Goal: Transaction & Acquisition: Purchase product/service

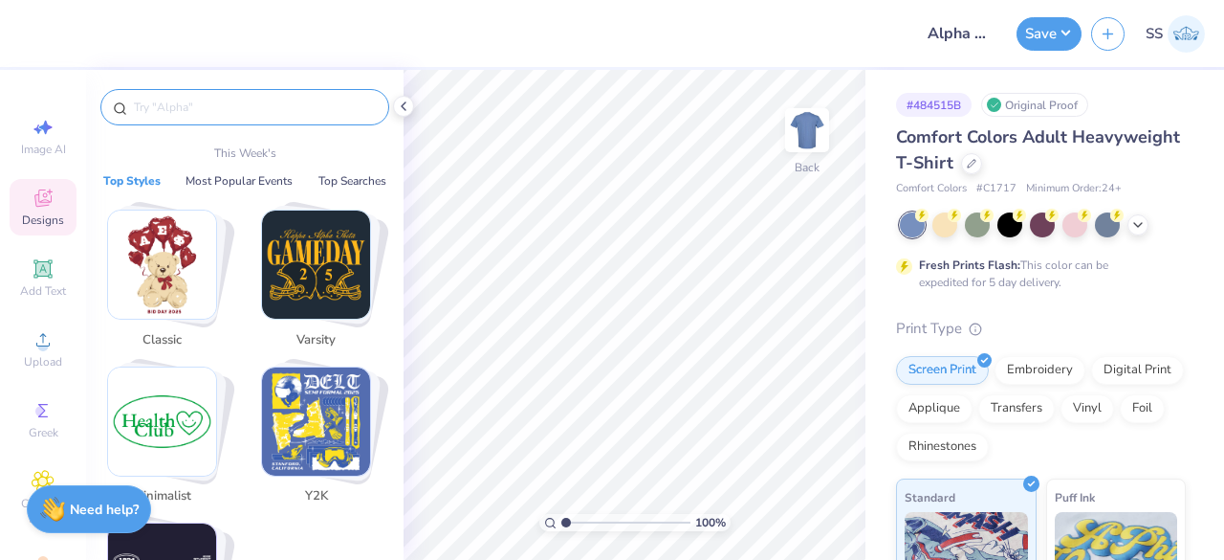
click at [209, 113] on input "text" at bounding box center [254, 107] width 245 height 19
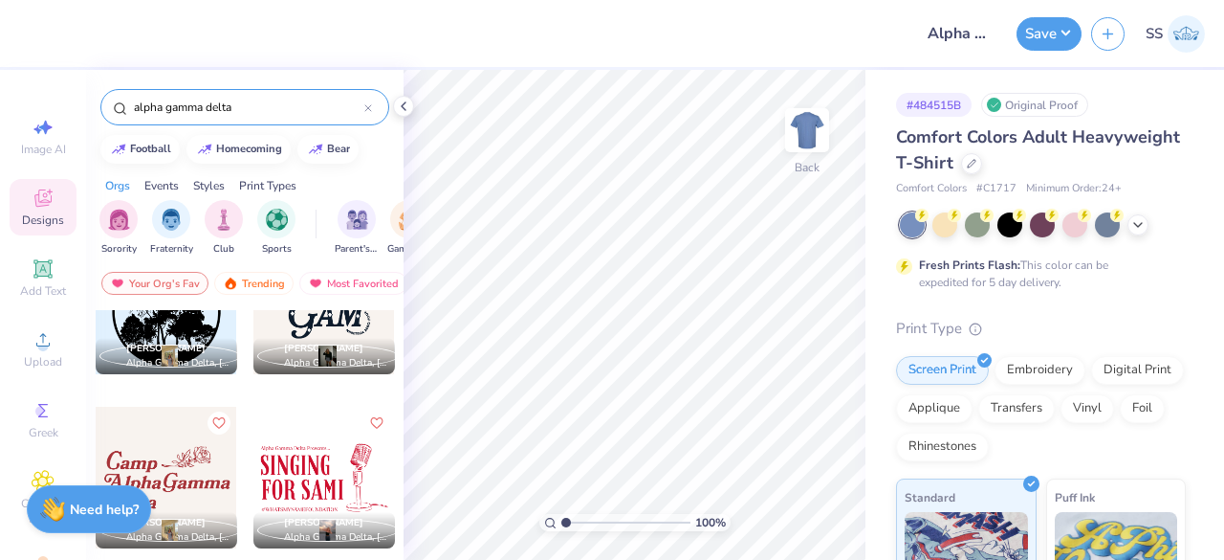
scroll to position [2866, 0]
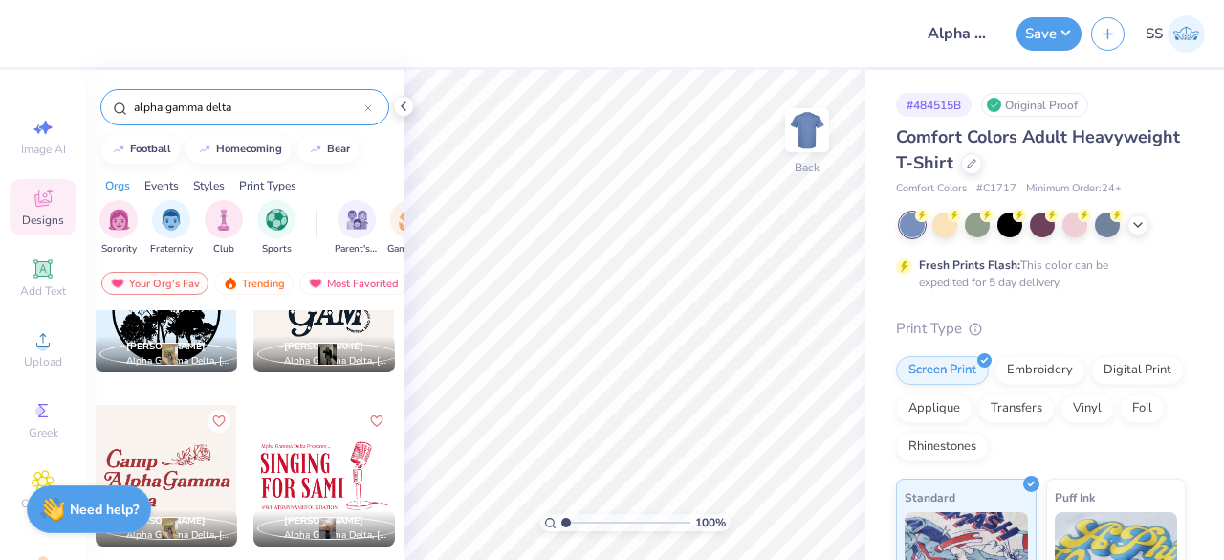
type input "alpha gamma delta"
click at [410, 105] on icon at bounding box center [403, 106] width 15 height 15
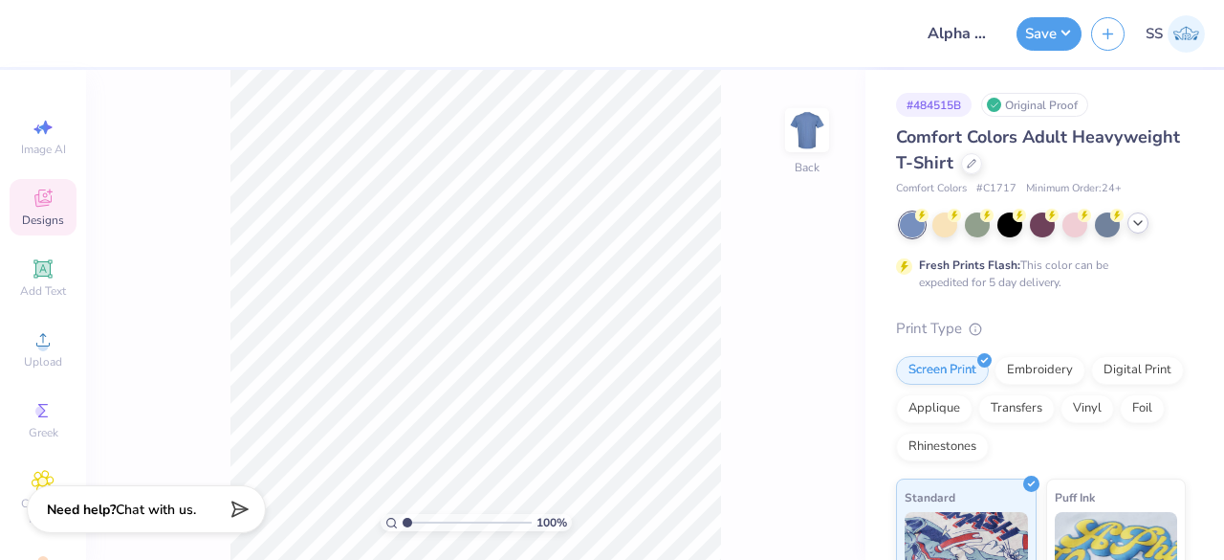
click at [1144, 221] on icon at bounding box center [1138, 222] width 15 height 15
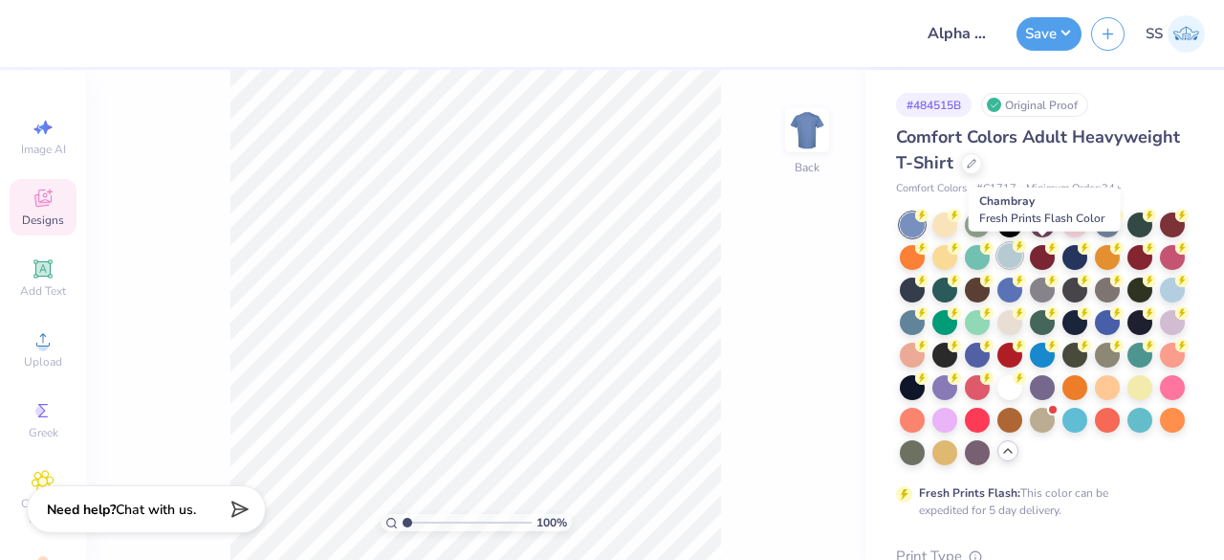
click at [1023, 258] on div at bounding box center [1010, 255] width 25 height 25
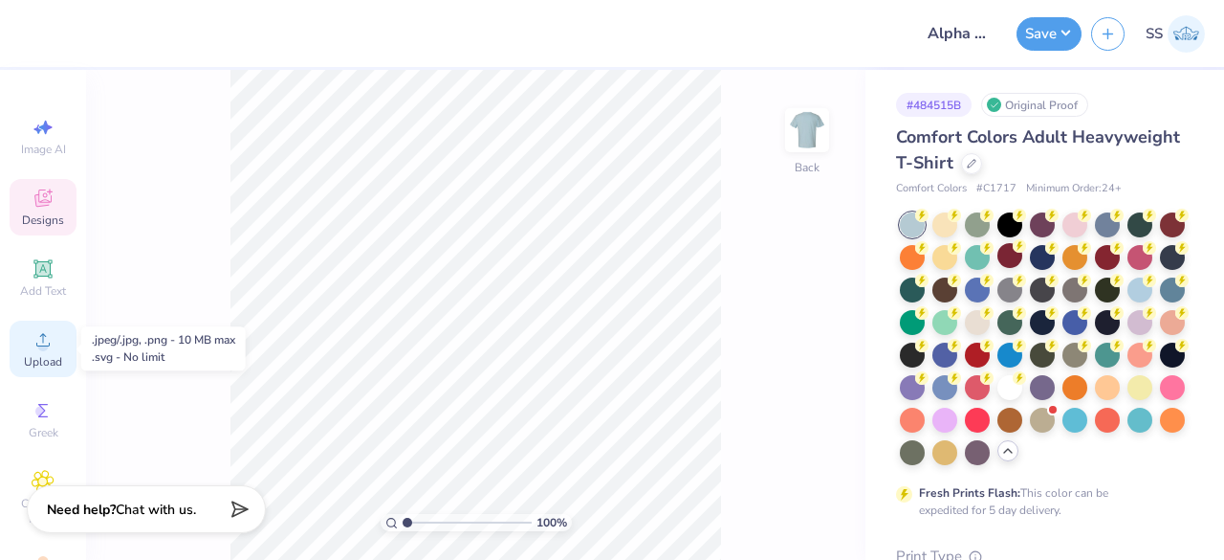
click at [24, 361] on span "Upload" at bounding box center [43, 361] width 38 height 15
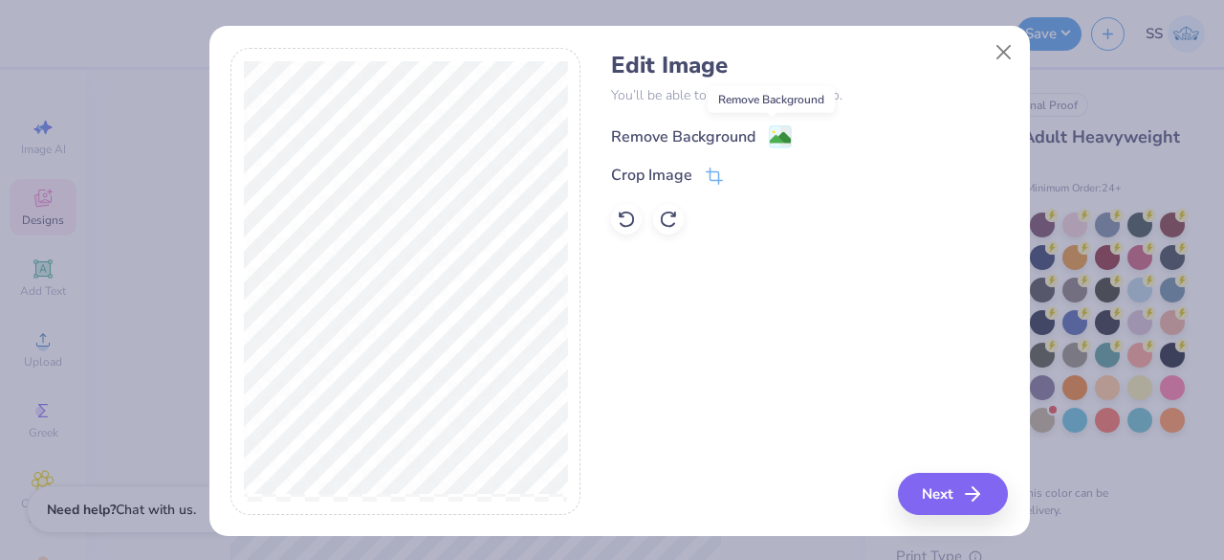
click at [770, 128] on image at bounding box center [780, 137] width 21 height 21
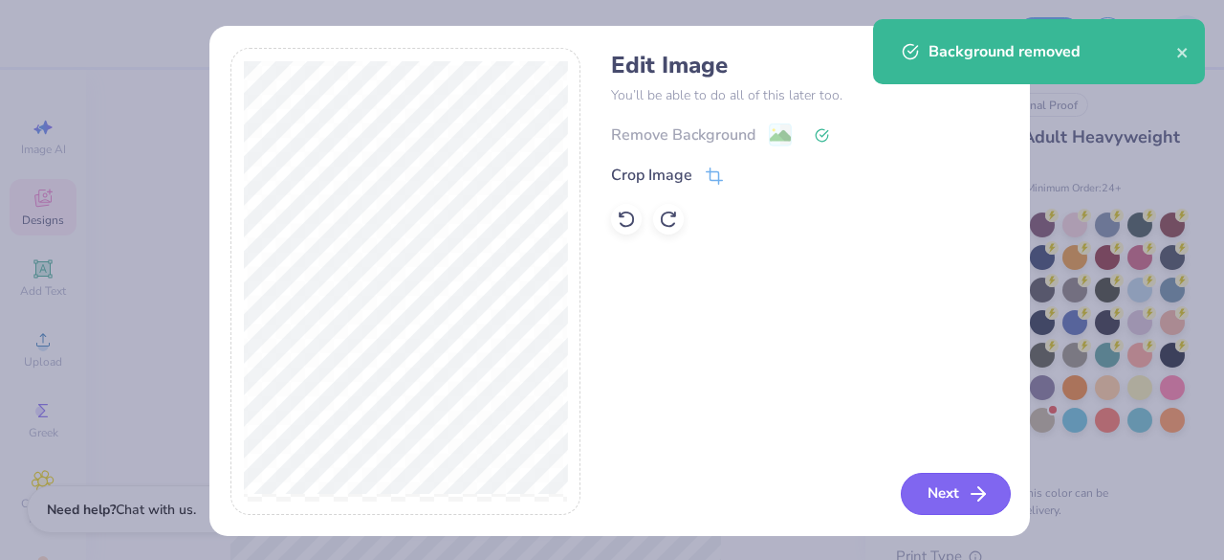
click at [947, 482] on button "Next" at bounding box center [956, 494] width 110 height 42
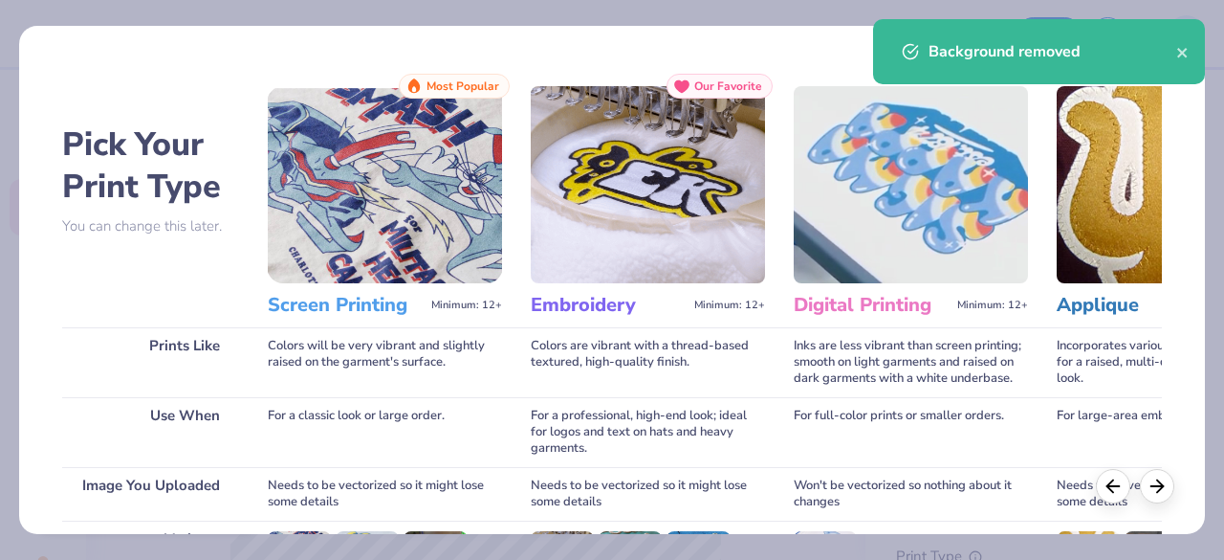
scroll to position [297, 0]
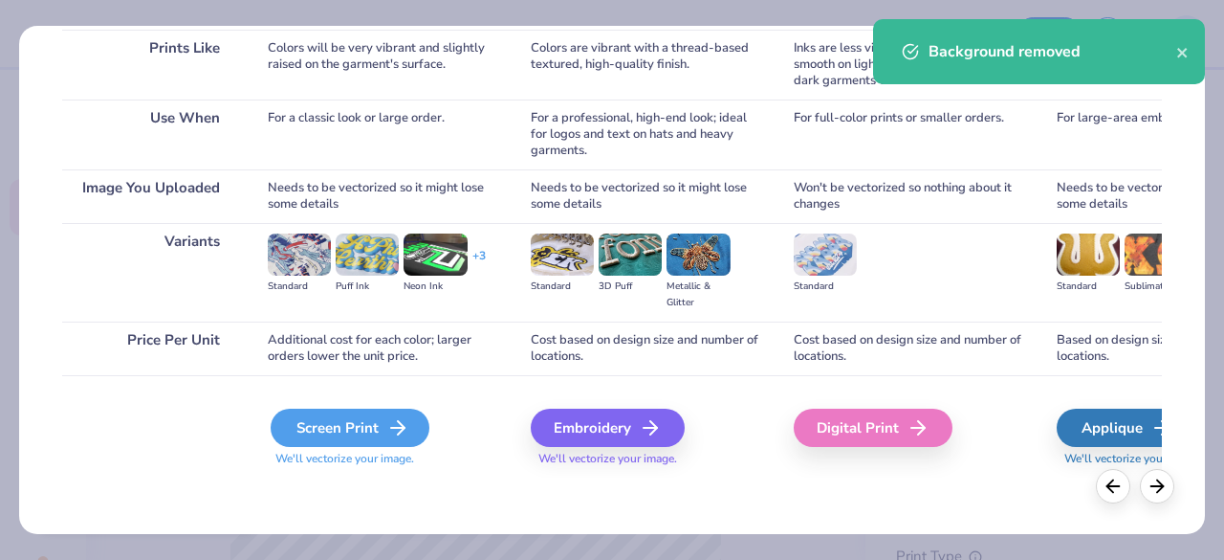
click at [377, 429] on div "Screen Print" at bounding box center [350, 427] width 159 height 38
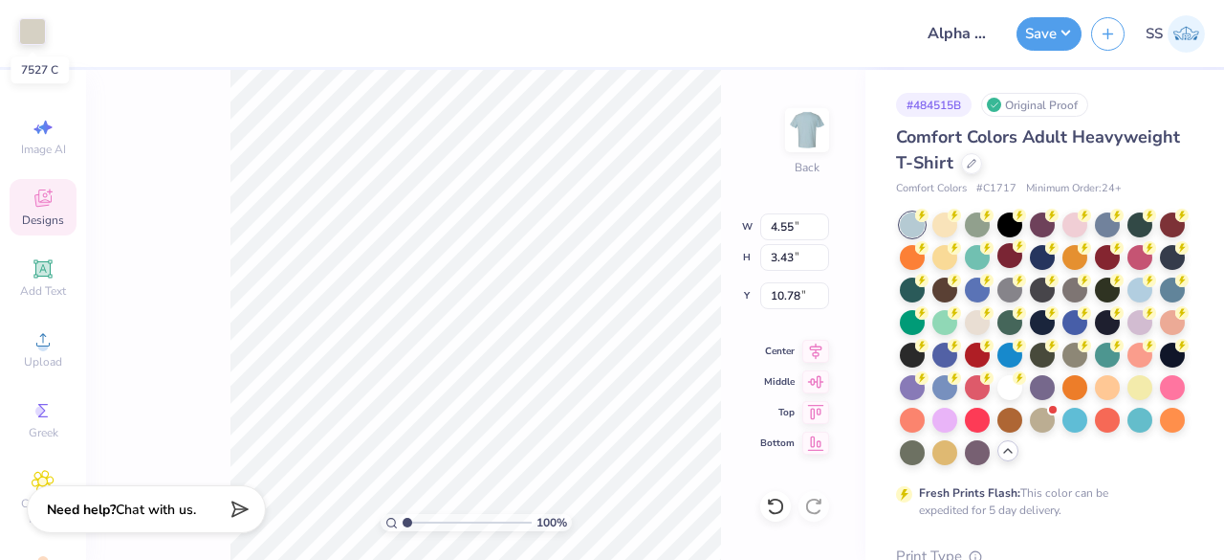
click at [27, 38] on div at bounding box center [32, 31] width 27 height 27
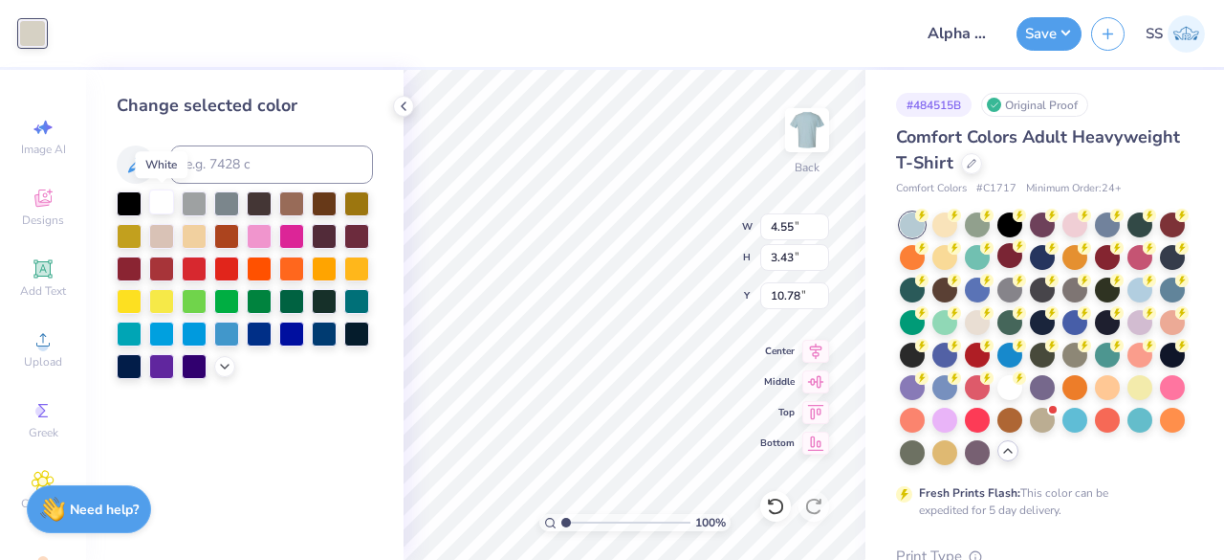
click at [157, 199] on div at bounding box center [161, 201] width 25 height 25
click at [773, 503] on icon at bounding box center [771, 501] width 4 height 4
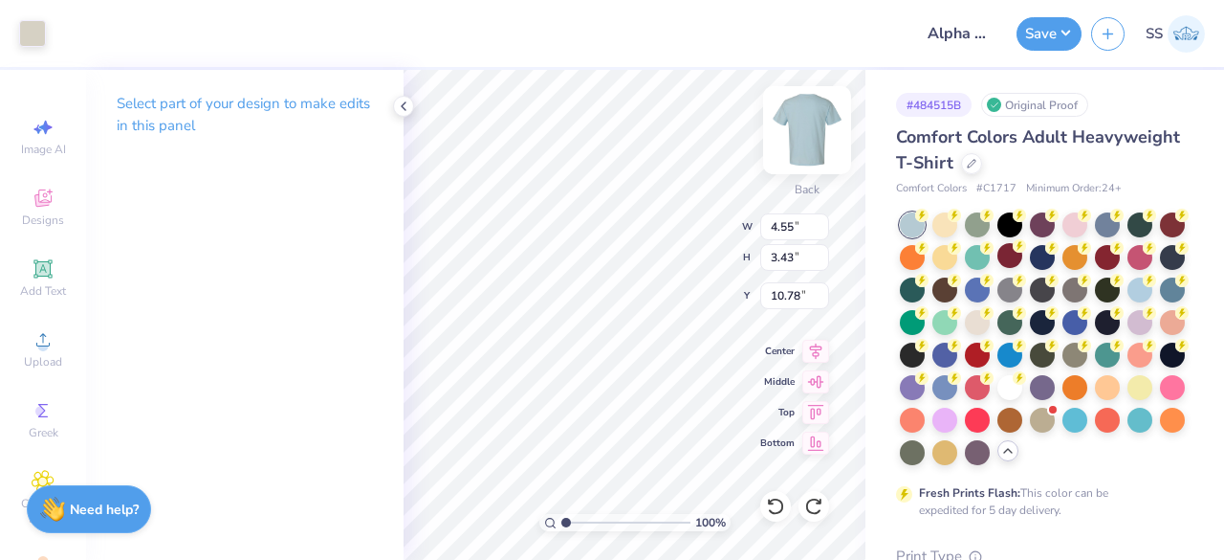
click at [818, 120] on img at bounding box center [807, 130] width 77 height 77
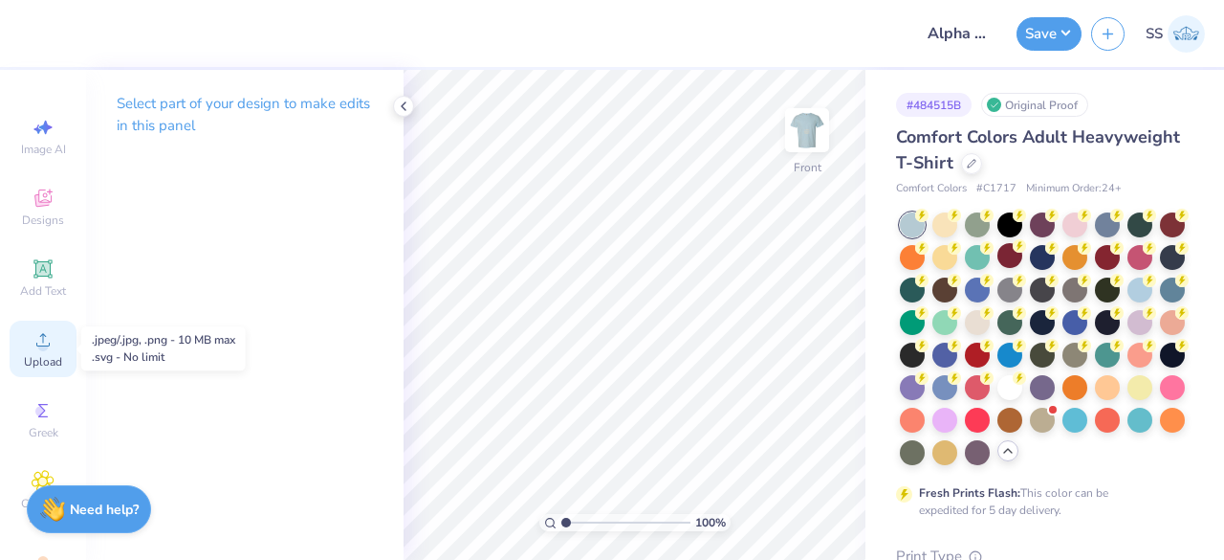
click at [40, 347] on circle at bounding box center [42, 346] width 11 height 11
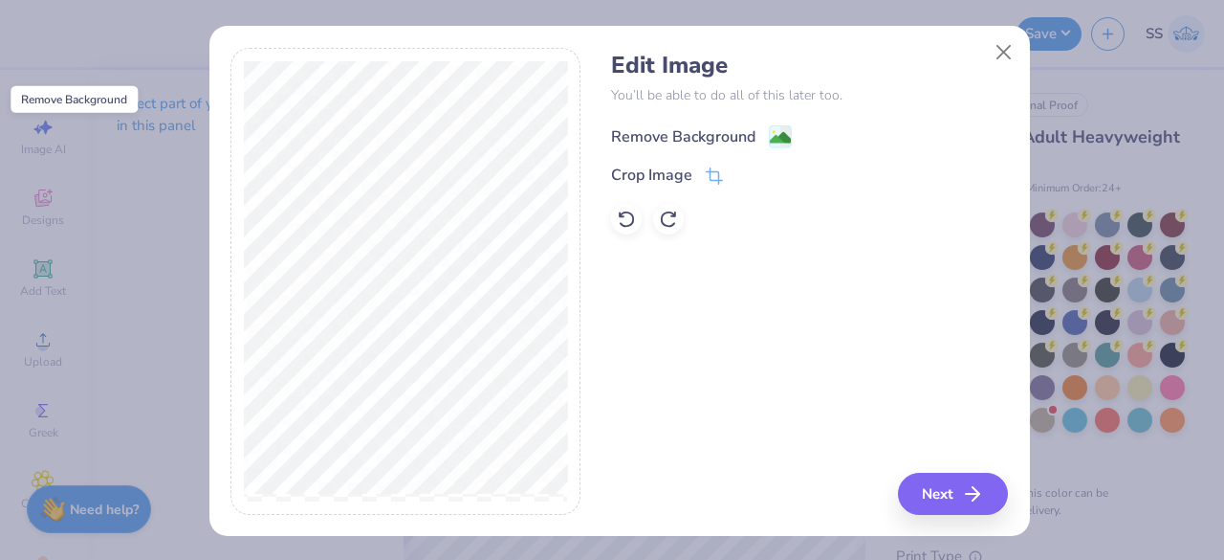
click at [771, 125] on rect at bounding box center [780, 136] width 22 height 22
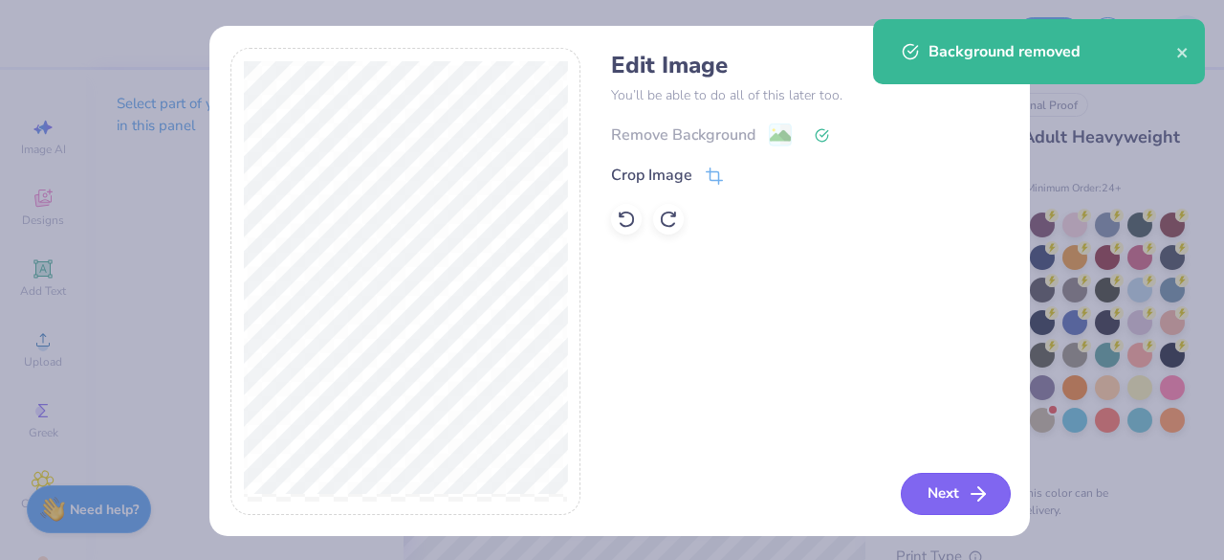
click at [936, 487] on button "Next" at bounding box center [956, 494] width 110 height 42
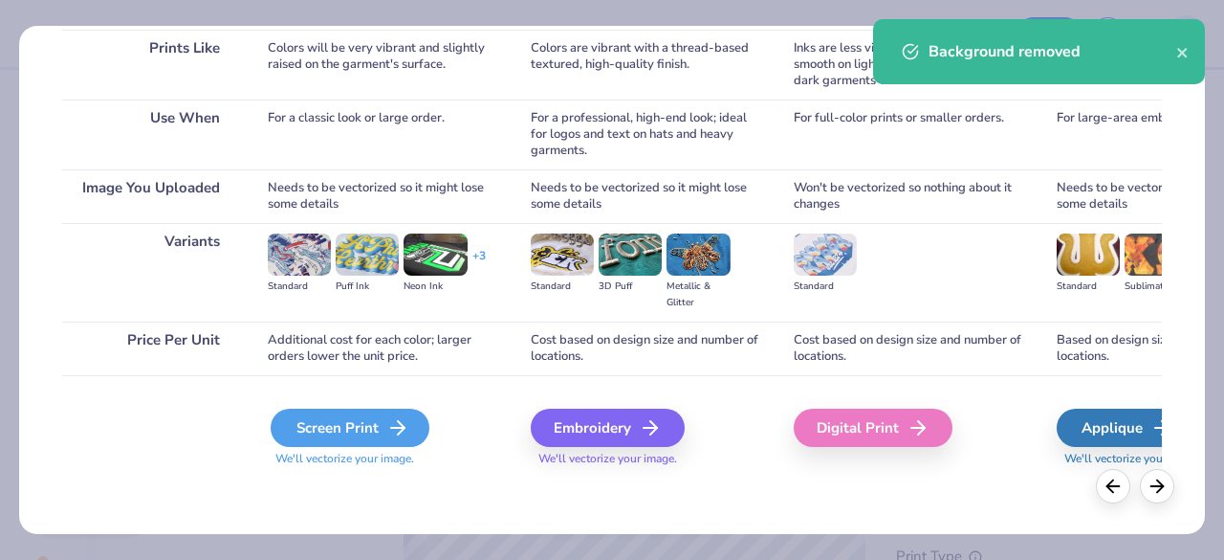
click at [393, 418] on icon at bounding box center [397, 427] width 23 height 23
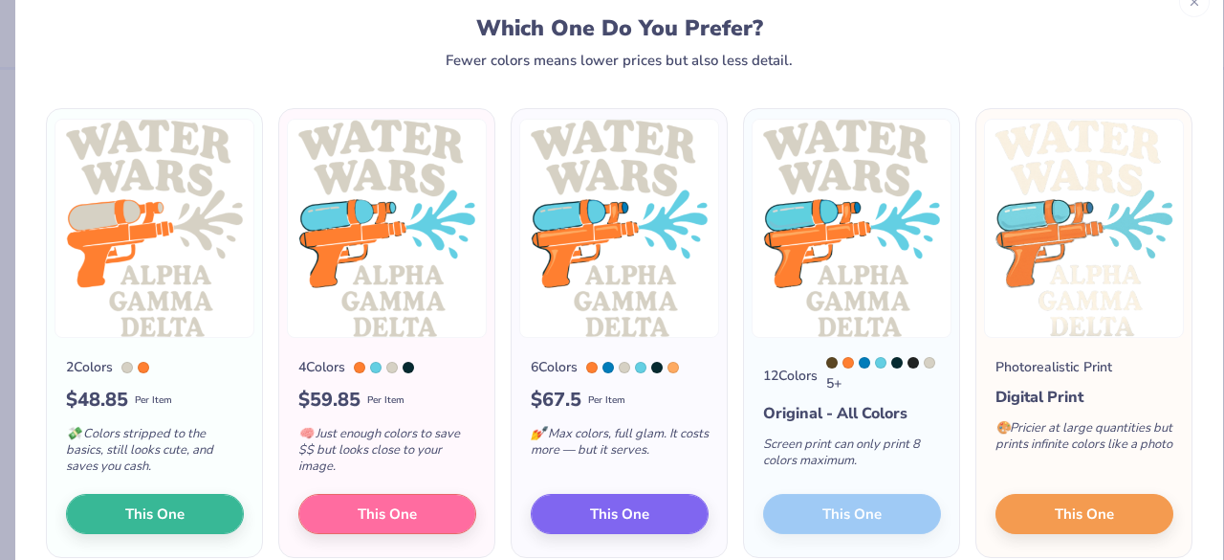
scroll to position [52, 0]
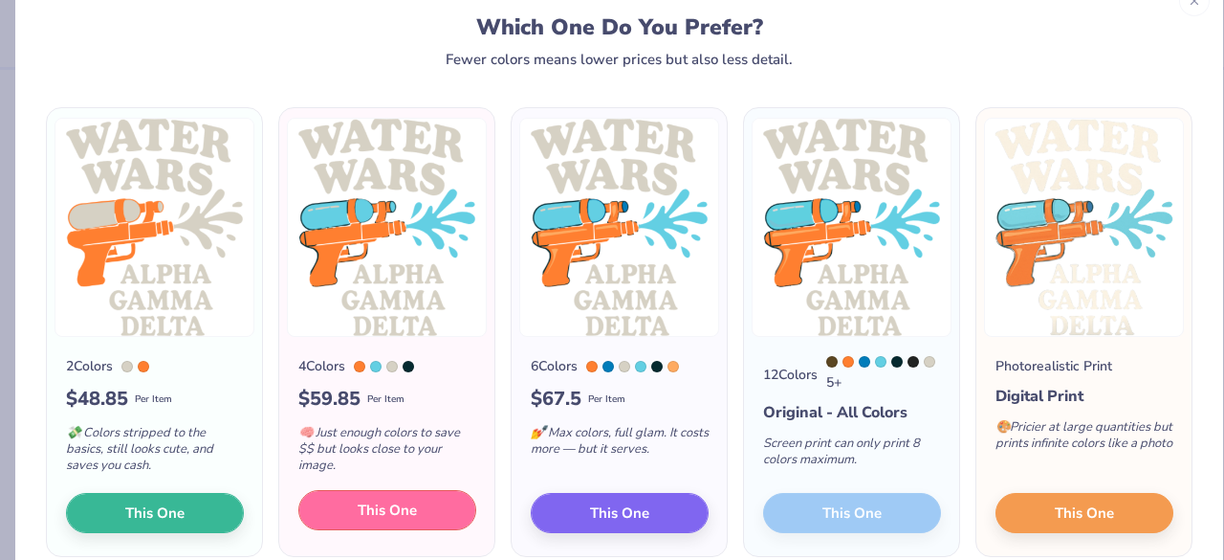
click at [415, 510] on button "This One" at bounding box center [387, 510] width 178 height 40
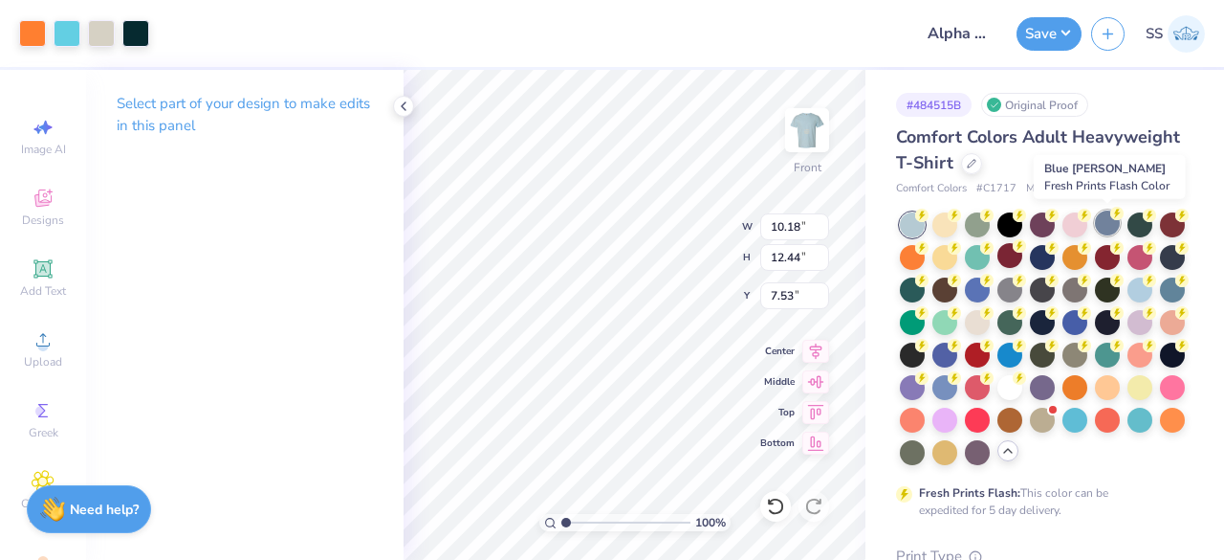
click at [1104, 213] on div at bounding box center [1107, 222] width 25 height 25
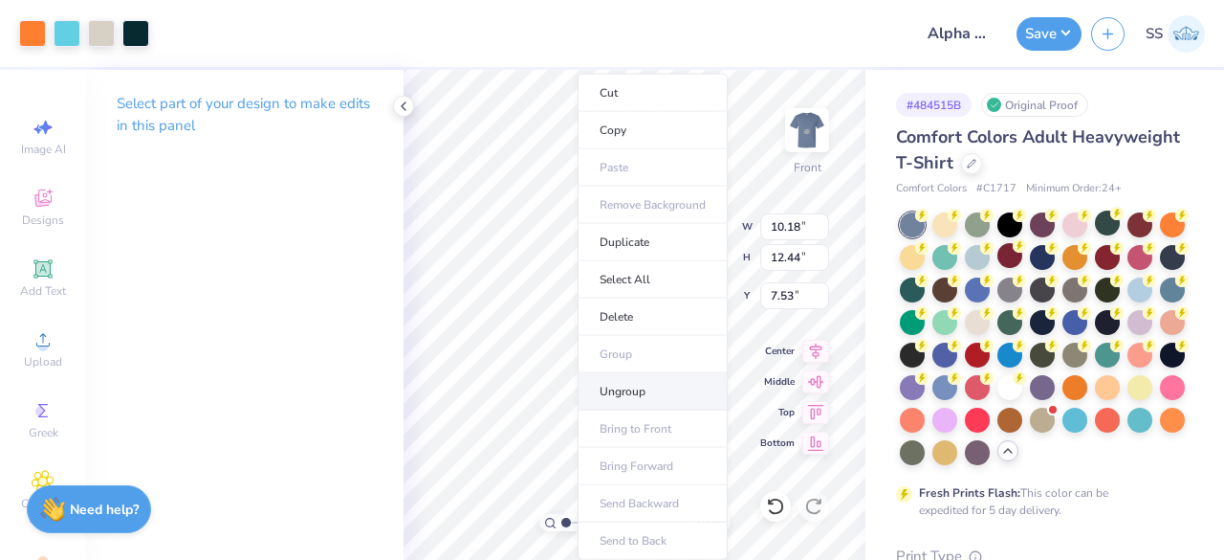
click at [643, 401] on li "Ungroup" at bounding box center [653, 391] width 150 height 37
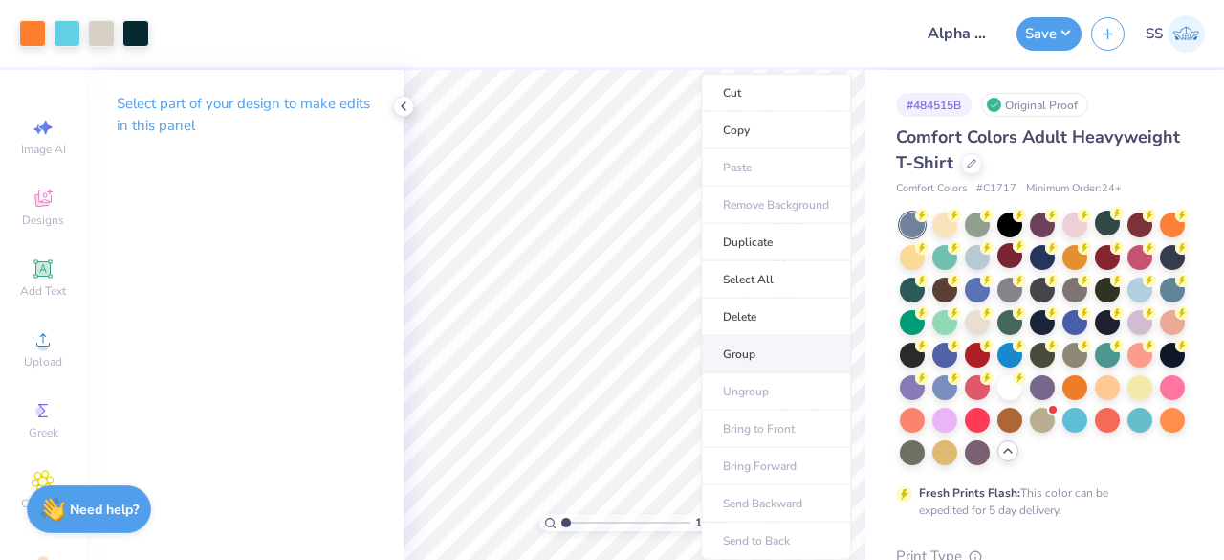
click at [724, 340] on li "Group" at bounding box center [776, 354] width 150 height 37
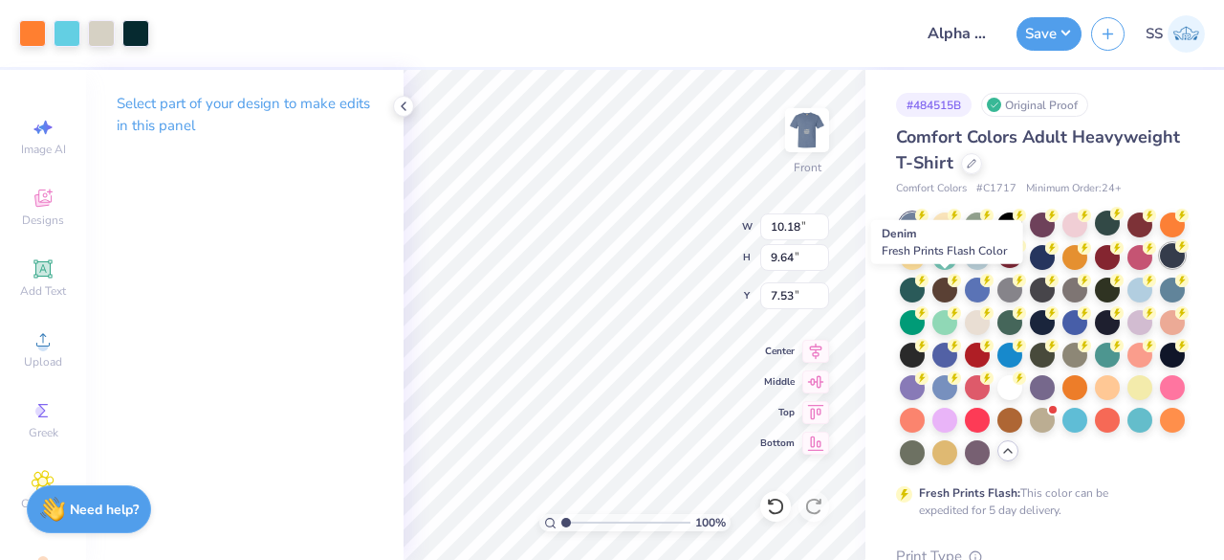
click at [1176, 253] on icon at bounding box center [1182, 245] width 13 height 13
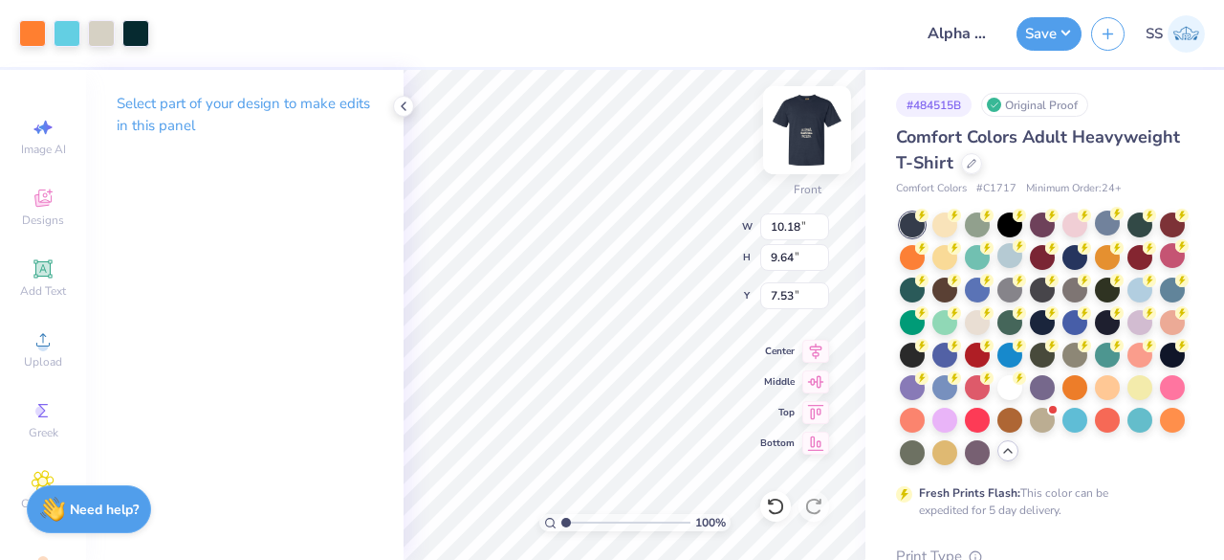
click at [817, 150] on img at bounding box center [807, 130] width 77 height 77
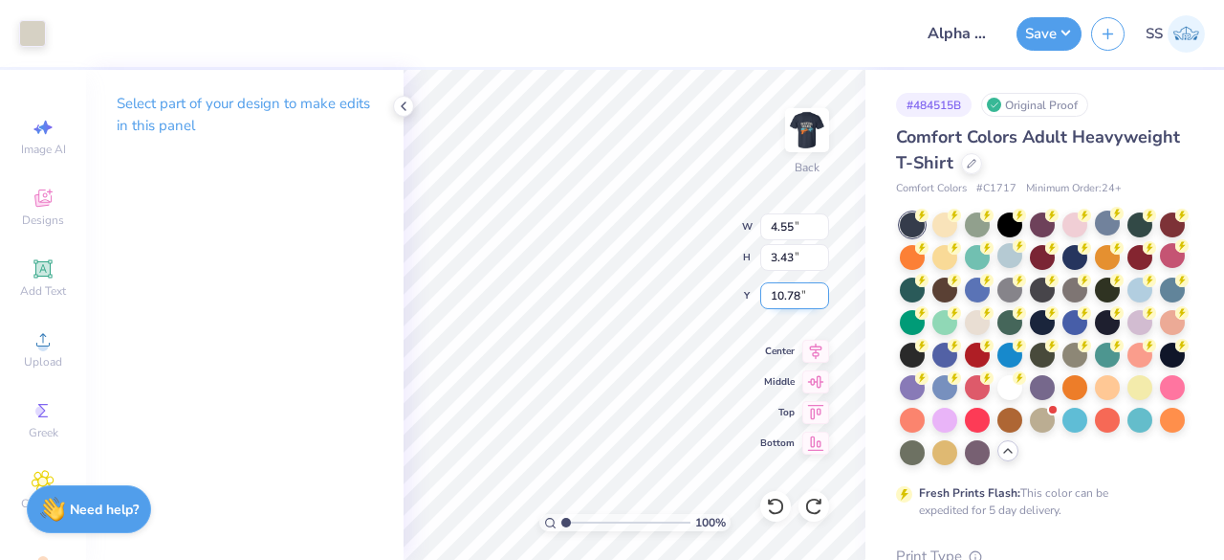
drag, startPoint x: 800, startPoint y: 299, endPoint x: 778, endPoint y: 297, distance: 22.1
click at [784, 297] on input "10.78" at bounding box center [794, 295] width 69 height 27
drag, startPoint x: 798, startPoint y: 296, endPoint x: 774, endPoint y: 296, distance: 23.9
click at [774, 296] on input "10.78" at bounding box center [794, 295] width 69 height 27
drag, startPoint x: 803, startPoint y: 294, endPoint x: 764, endPoint y: 297, distance: 39.4
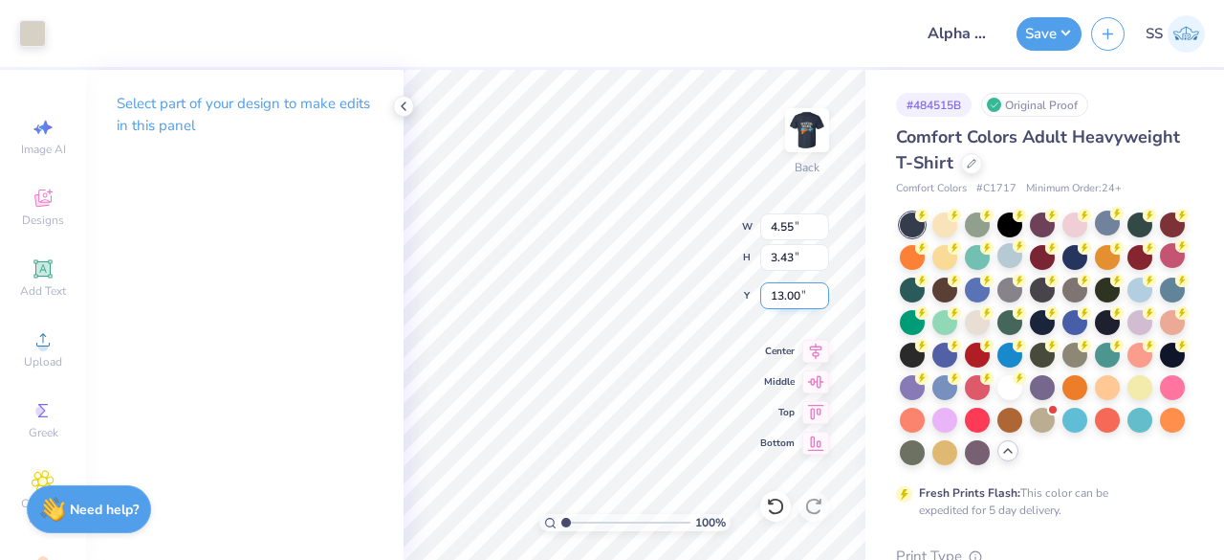
click at [764, 297] on input "13.00" at bounding box center [794, 295] width 69 height 27
type input "3.00"
drag, startPoint x: 794, startPoint y: 229, endPoint x: 771, endPoint y: 230, distance: 23.0
click at [771, 230] on input "4.55" at bounding box center [794, 226] width 69 height 27
type input "3"
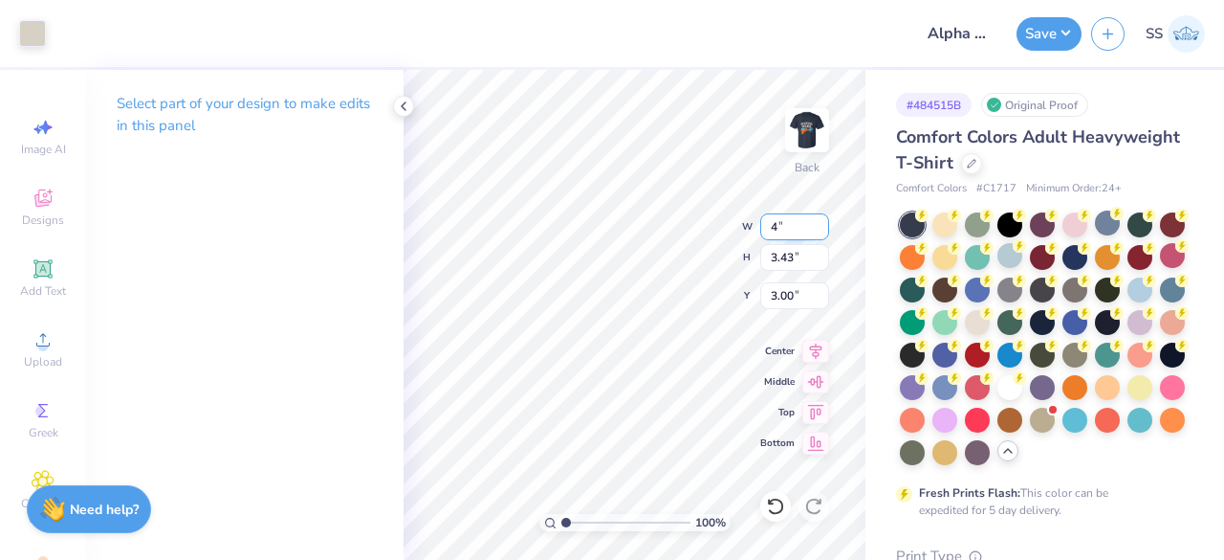
type input "4.00"
type input "3.01"
drag, startPoint x: 796, startPoint y: 291, endPoint x: 771, endPoint y: 294, distance: 25.0
click at [771, 294] on input "3.21" at bounding box center [794, 295] width 69 height 27
type input "3.00"
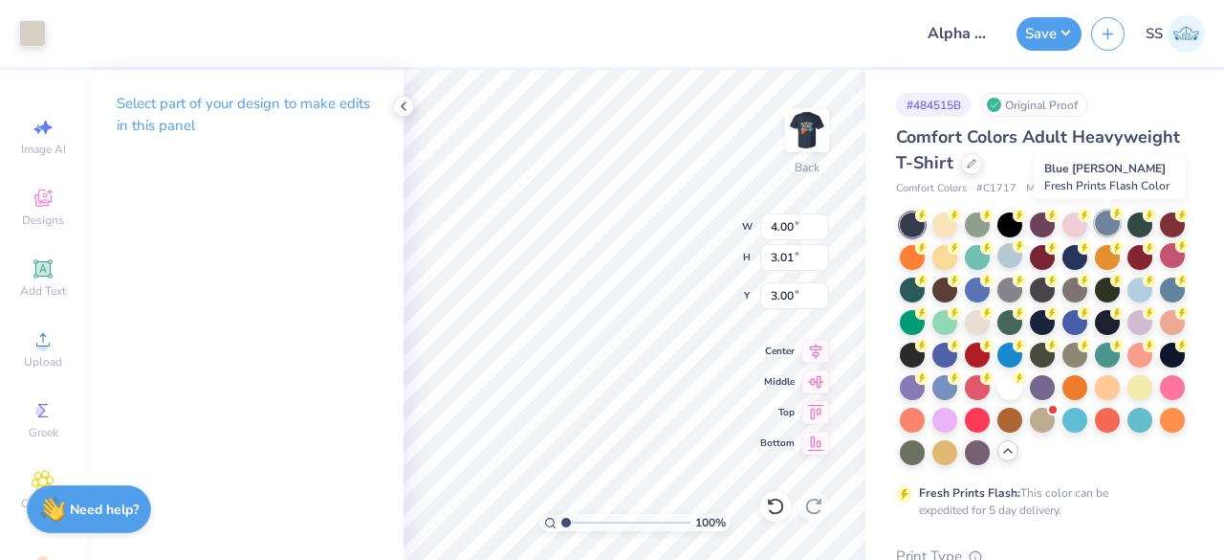
click at [1105, 227] on div at bounding box center [1107, 222] width 25 height 25
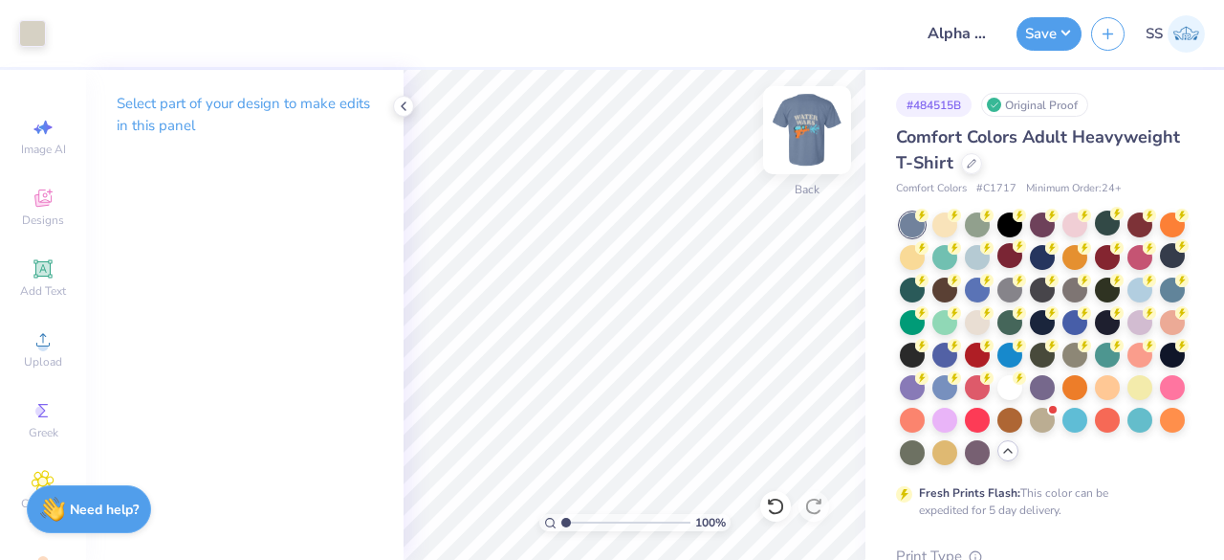
click at [817, 141] on img at bounding box center [807, 130] width 77 height 77
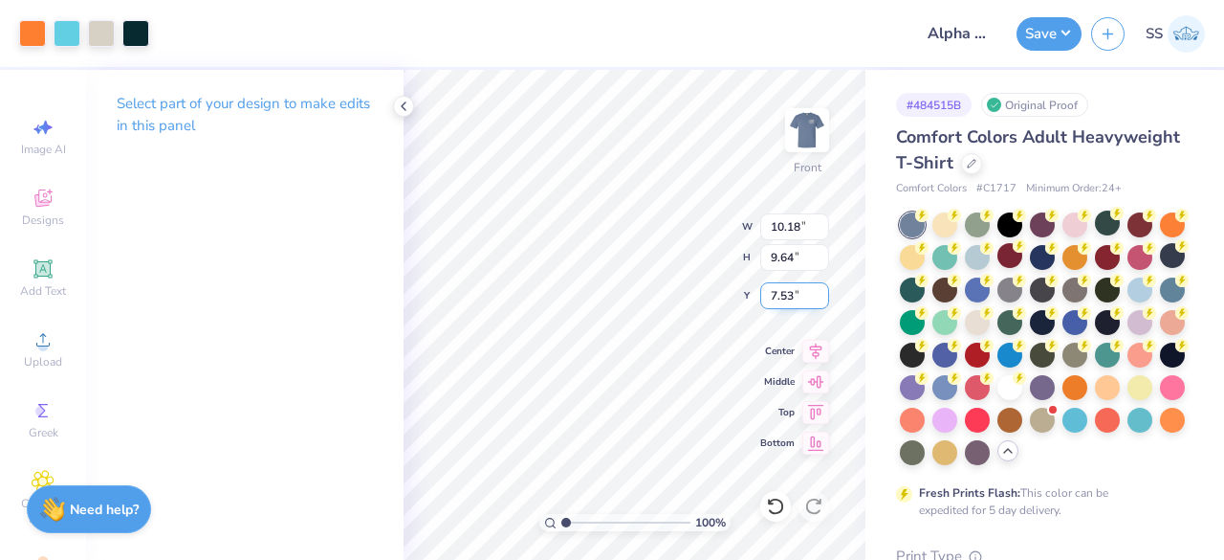
drag, startPoint x: 800, startPoint y: 289, endPoint x: 770, endPoint y: 294, distance: 30.0
click at [770, 294] on input "7.53" at bounding box center [794, 295] width 69 height 27
type input "3.00"
drag, startPoint x: 803, startPoint y: 231, endPoint x: 767, endPoint y: 232, distance: 36.4
click at [767, 232] on input "10.18" at bounding box center [794, 226] width 69 height 27
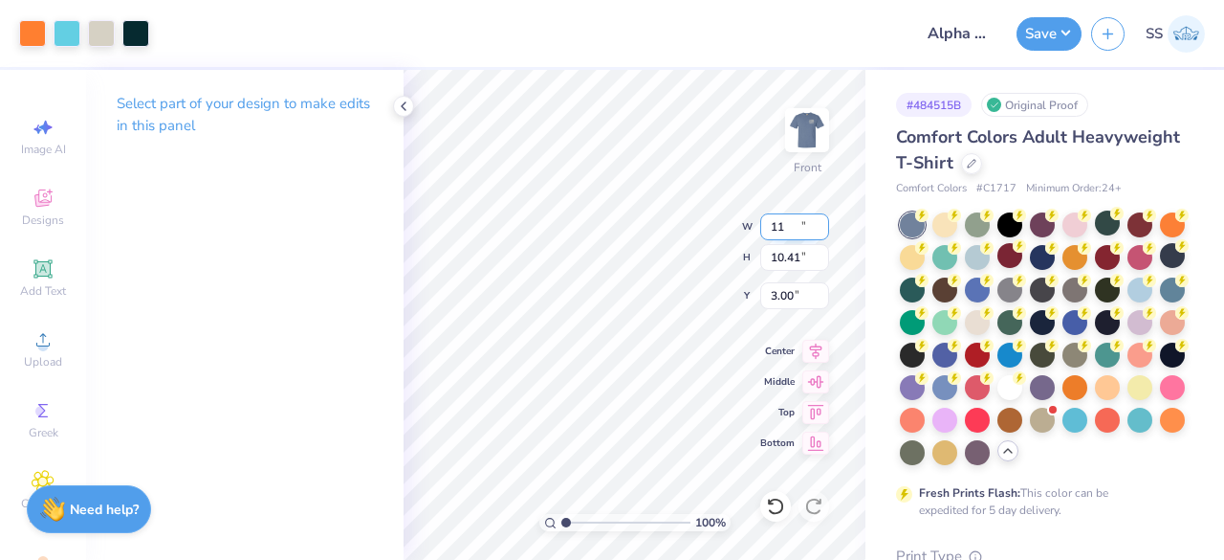
type input "11.00"
type input "10.41"
drag, startPoint x: 804, startPoint y: 296, endPoint x: 770, endPoint y: 297, distance: 34.4
click at [770, 297] on input "2.61" at bounding box center [794, 295] width 69 height 27
type input "3.00"
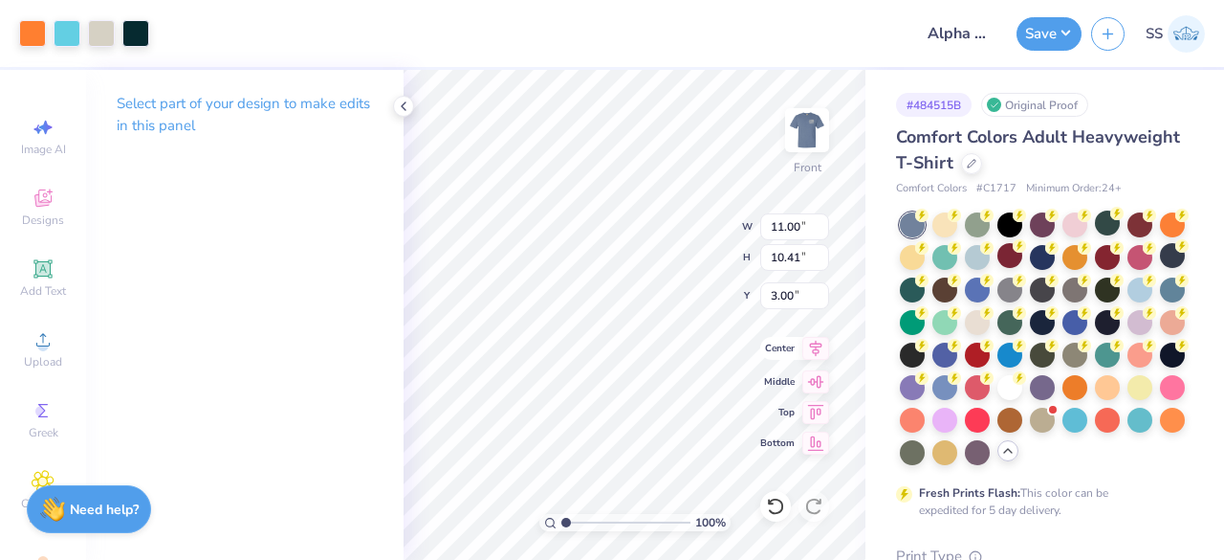
click at [811, 343] on icon at bounding box center [816, 348] width 27 height 23
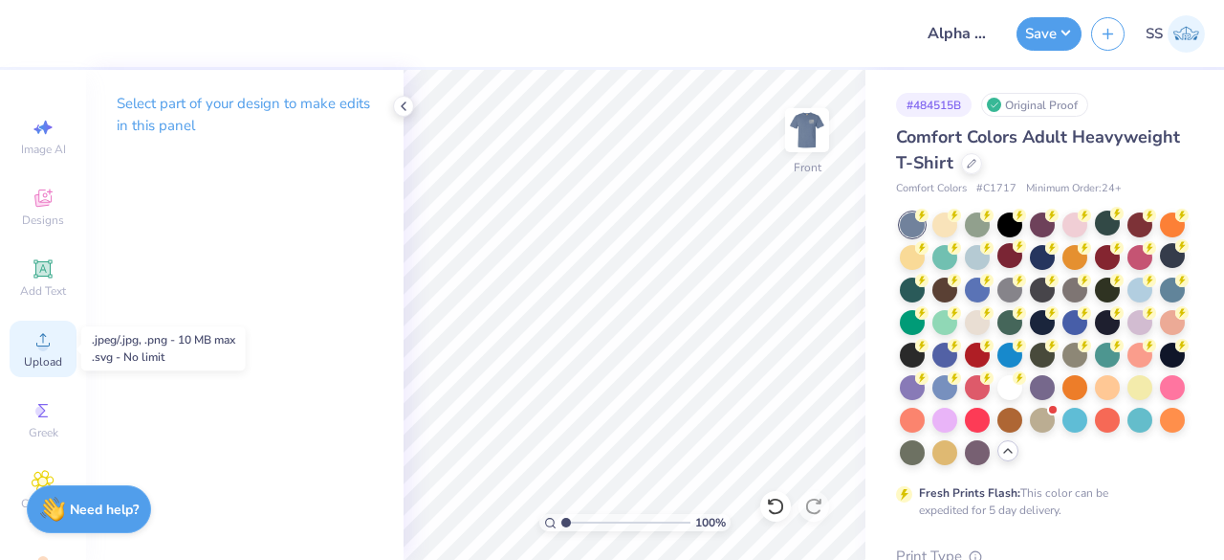
click at [32, 345] on icon at bounding box center [43, 339] width 23 height 23
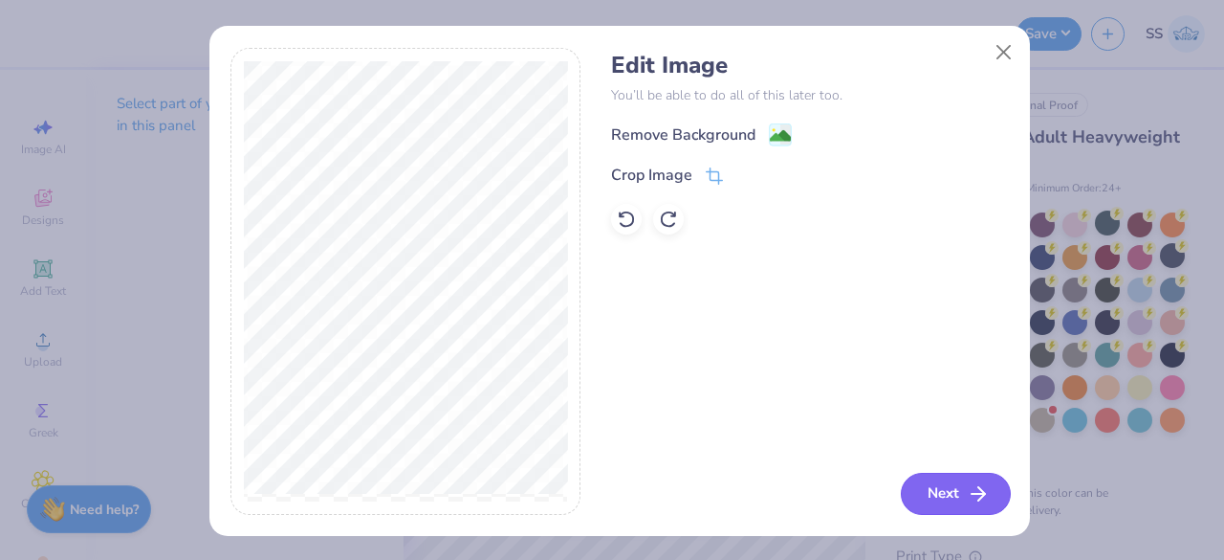
click at [919, 487] on button "Next" at bounding box center [956, 494] width 110 height 42
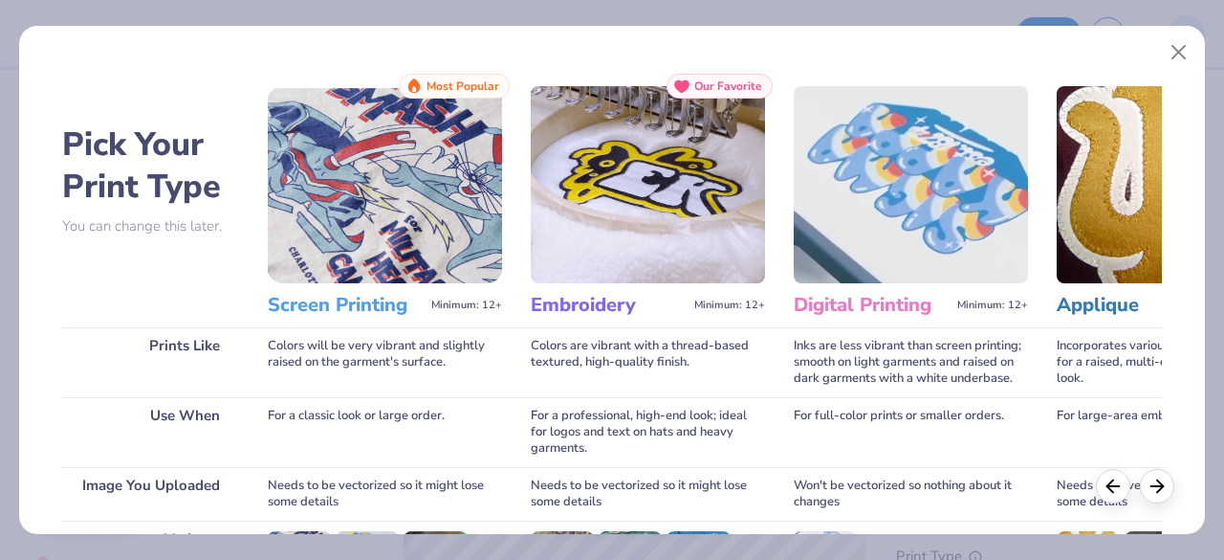
scroll to position [297, 0]
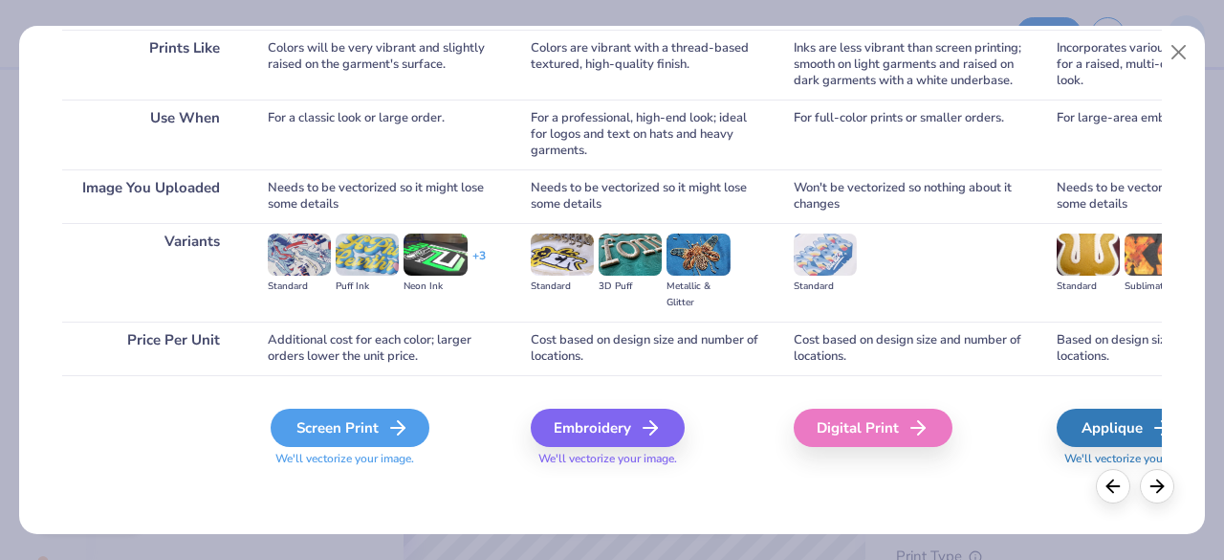
click at [379, 414] on div "Screen Print" at bounding box center [350, 427] width 159 height 38
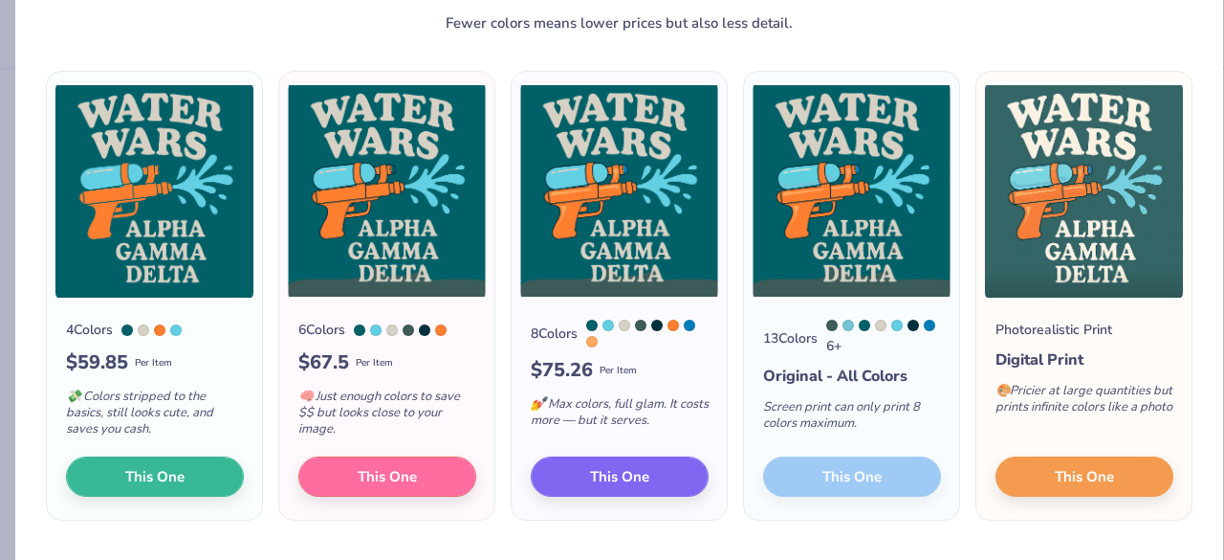
scroll to position [89, 0]
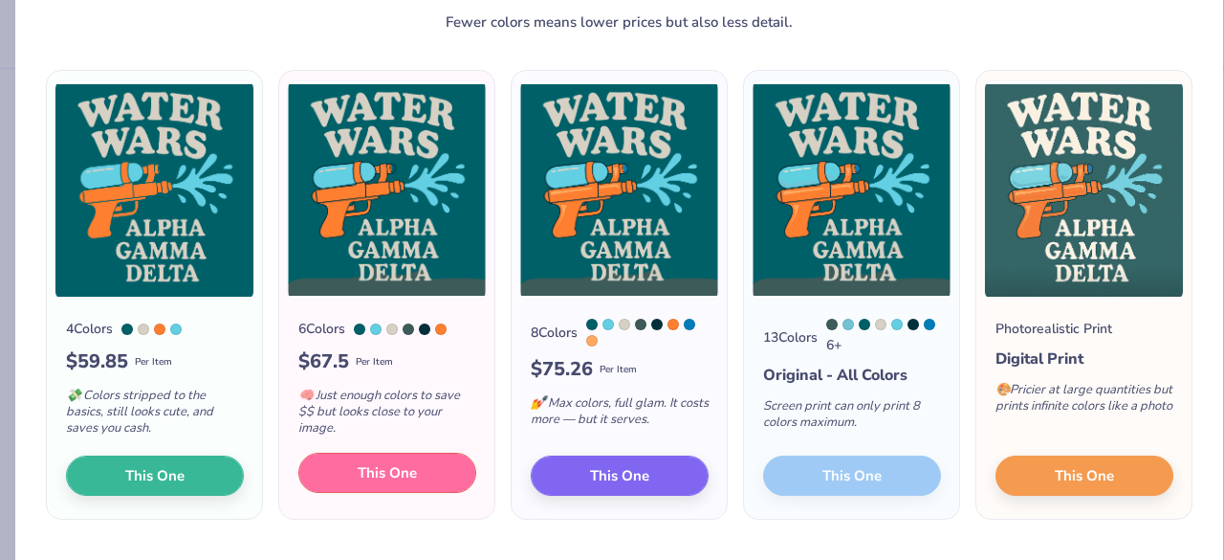
click at [392, 475] on span "This One" at bounding box center [387, 473] width 59 height 22
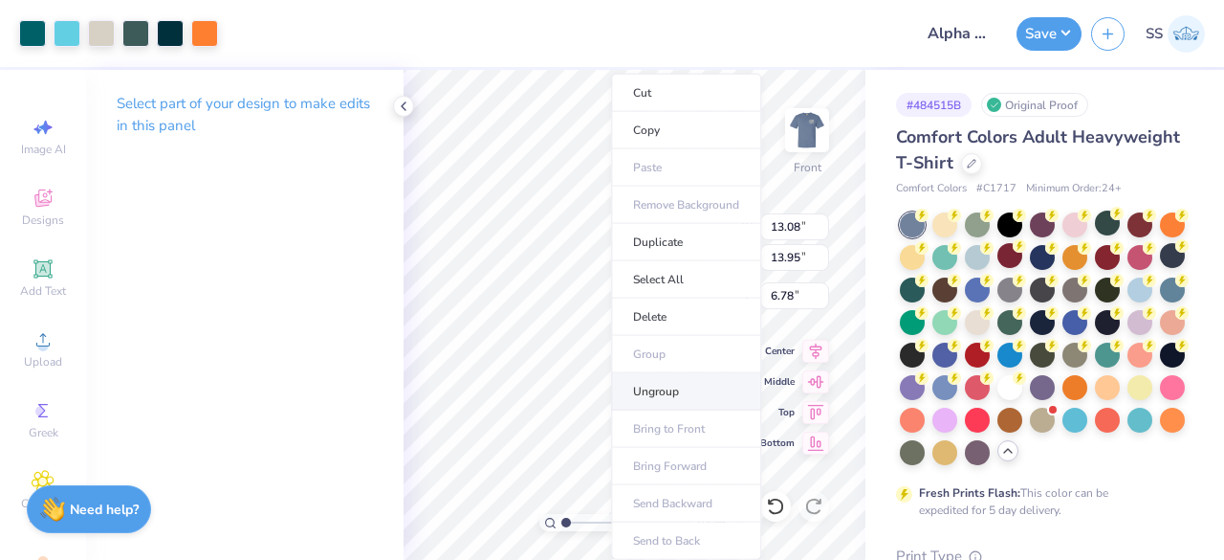
click at [654, 384] on li "Ungroup" at bounding box center [686, 391] width 150 height 37
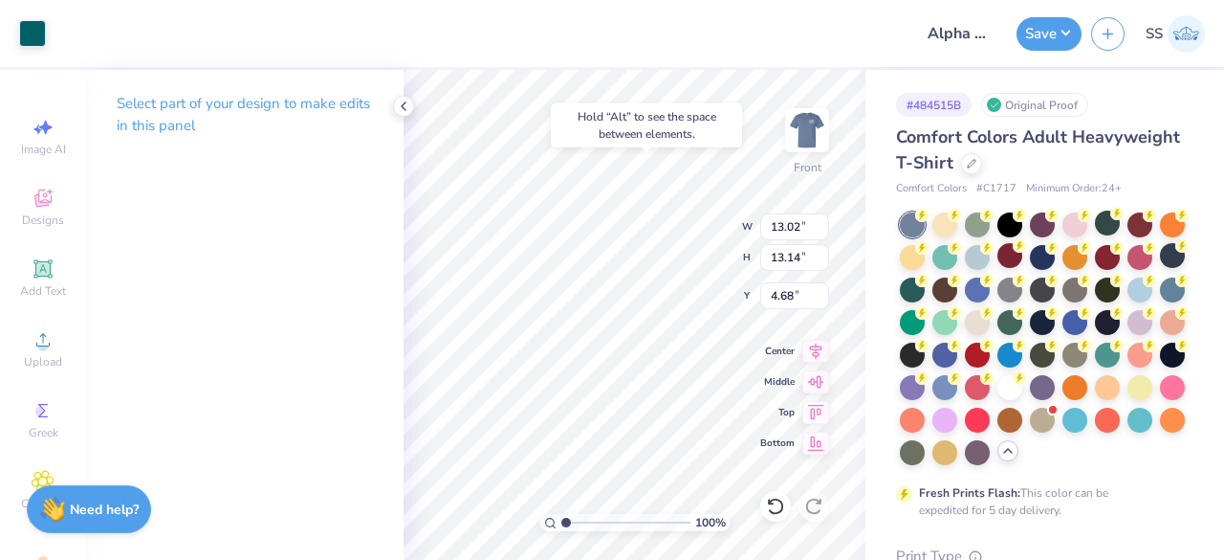
type input "4.68"
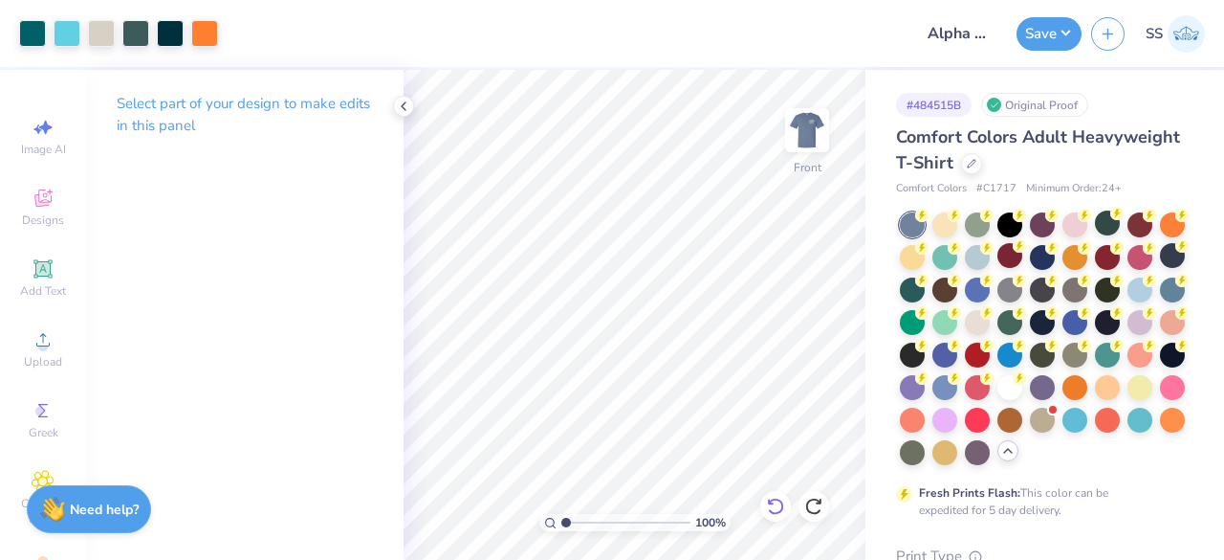
click at [772, 501] on icon at bounding box center [775, 505] width 19 height 19
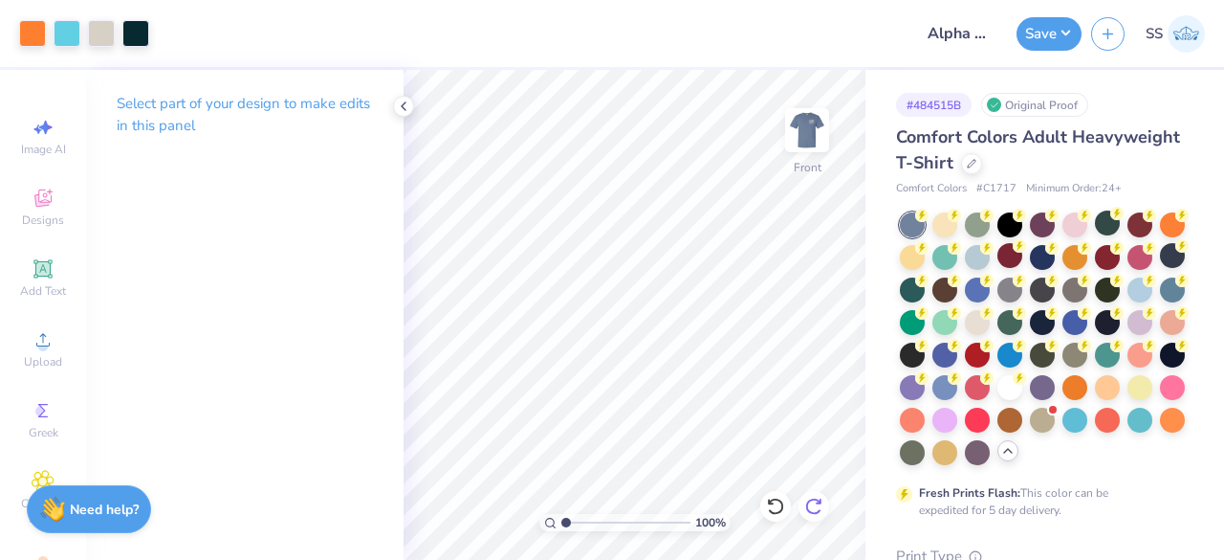
click at [820, 503] on icon at bounding box center [819, 501] width 4 height 4
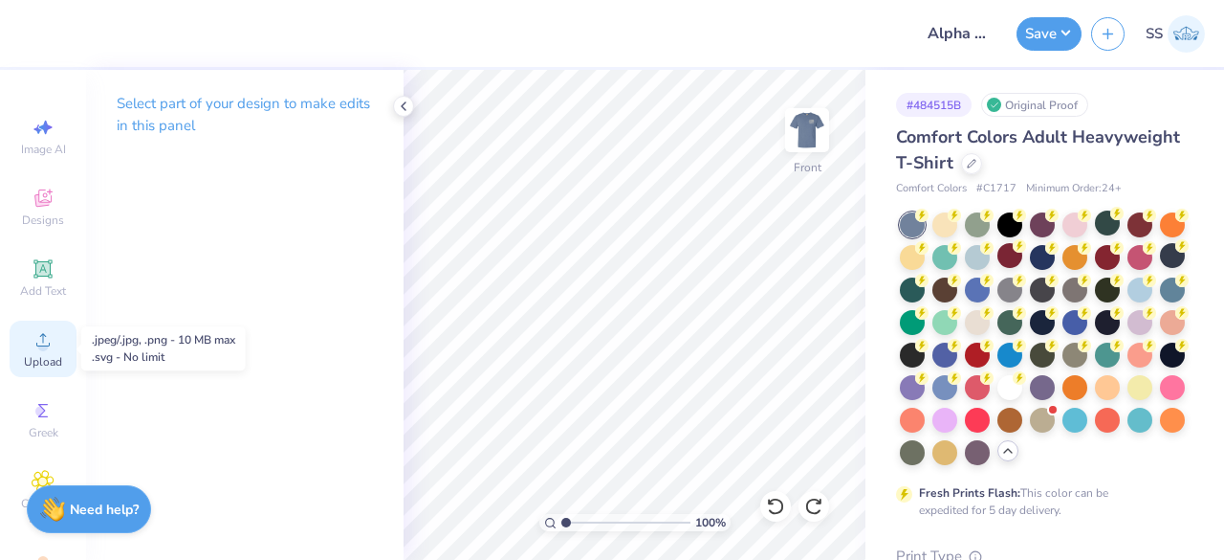
click at [42, 337] on icon at bounding box center [43, 339] width 23 height 23
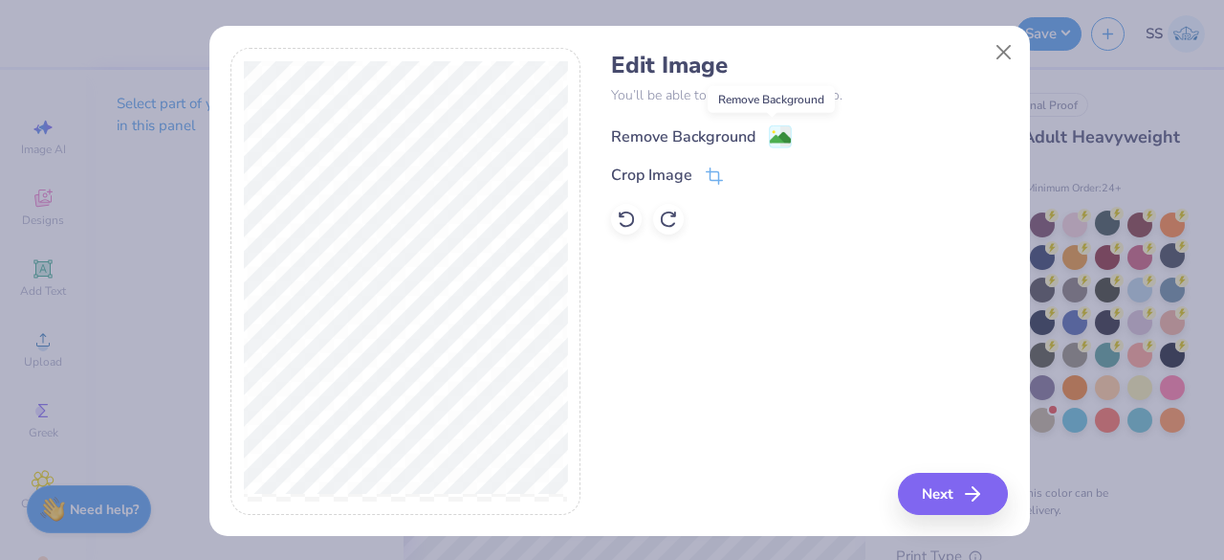
click at [770, 137] on image at bounding box center [780, 137] width 21 height 21
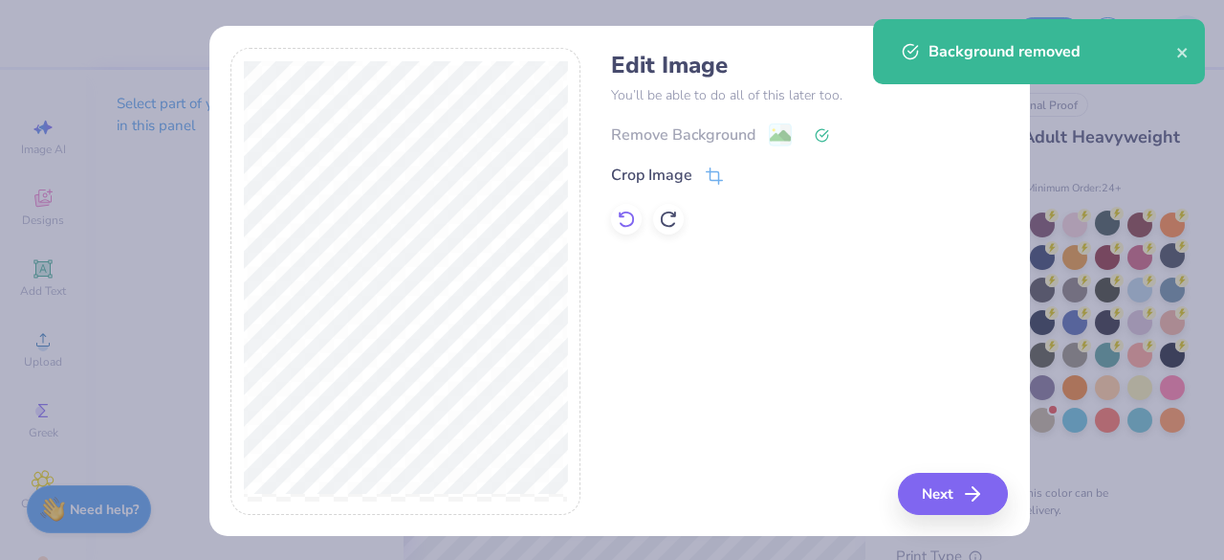
click at [624, 214] on icon at bounding box center [626, 218] width 16 height 17
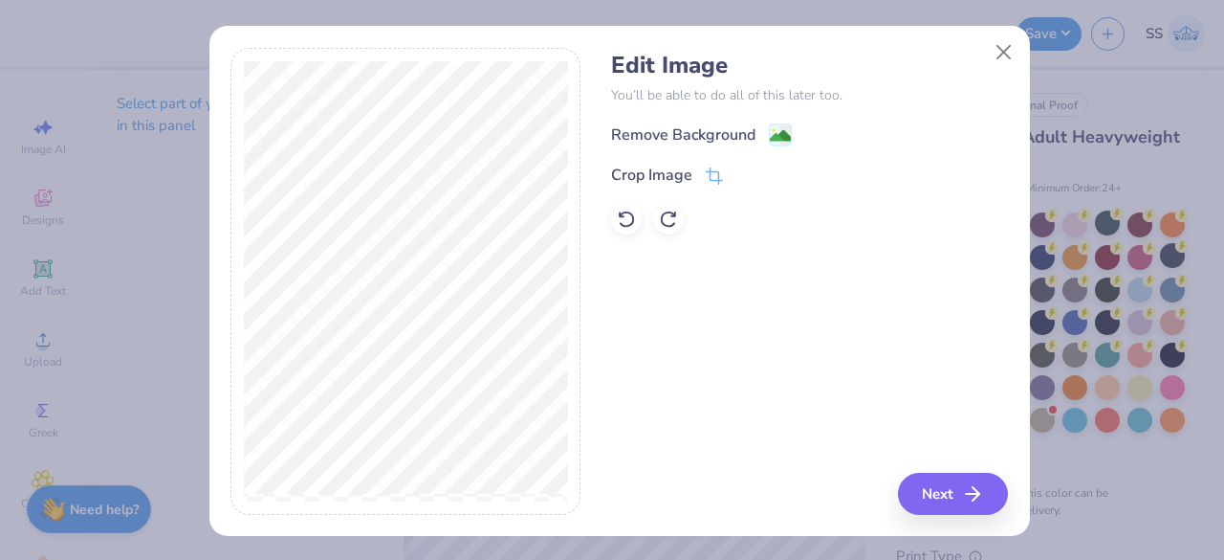
click at [768, 148] on div "Remove Background Crop Image" at bounding box center [809, 178] width 397 height 112
click at [907, 484] on button "Next" at bounding box center [956, 494] width 110 height 42
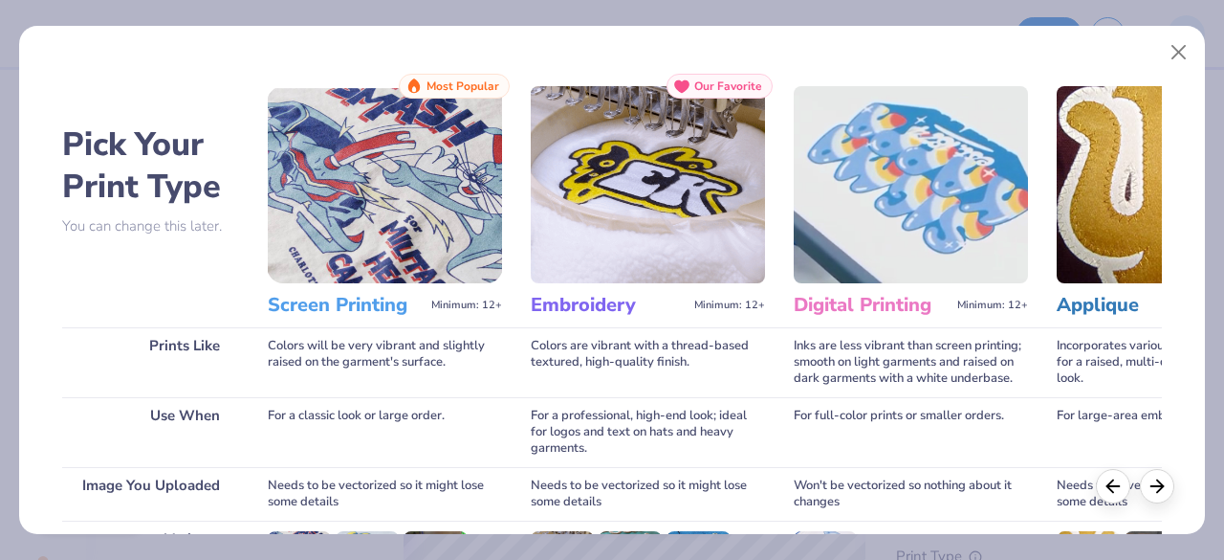
scroll to position [297, 0]
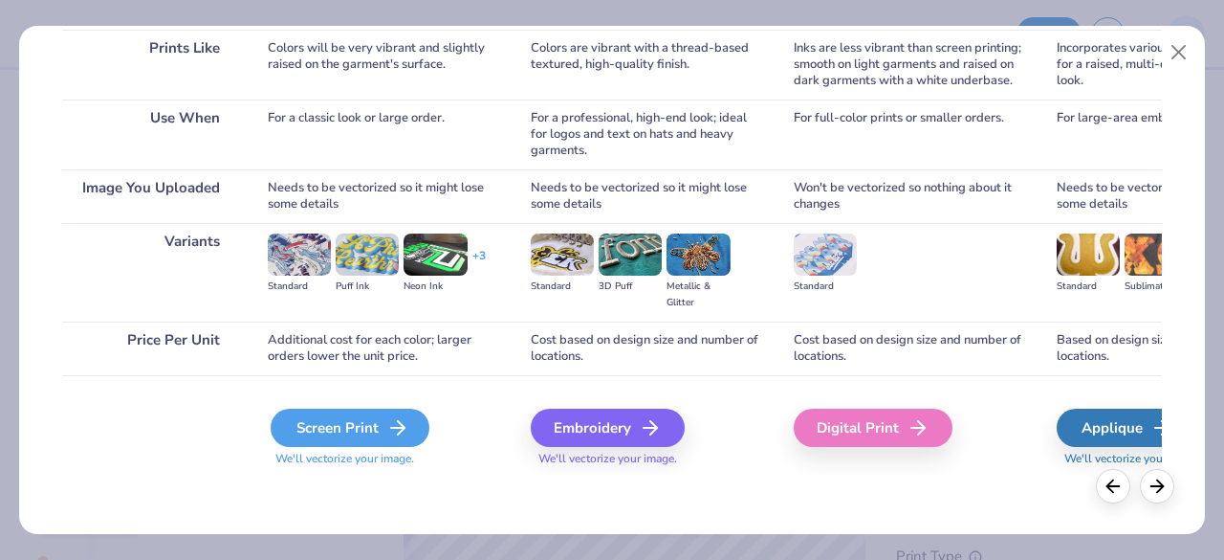
click at [379, 437] on div "Screen Print" at bounding box center [350, 427] width 159 height 38
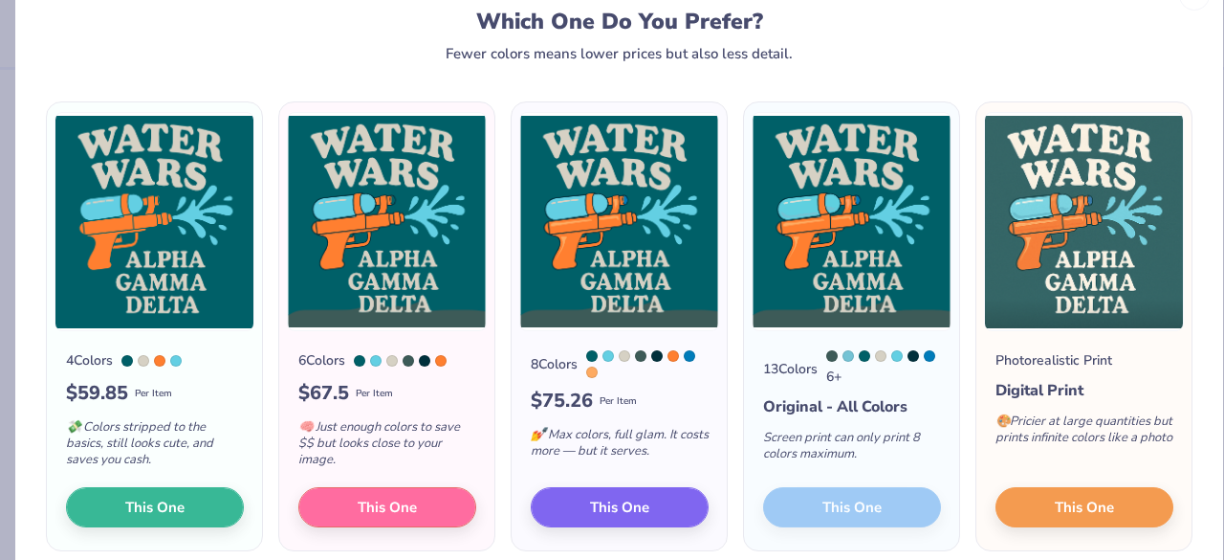
scroll to position [58, 0]
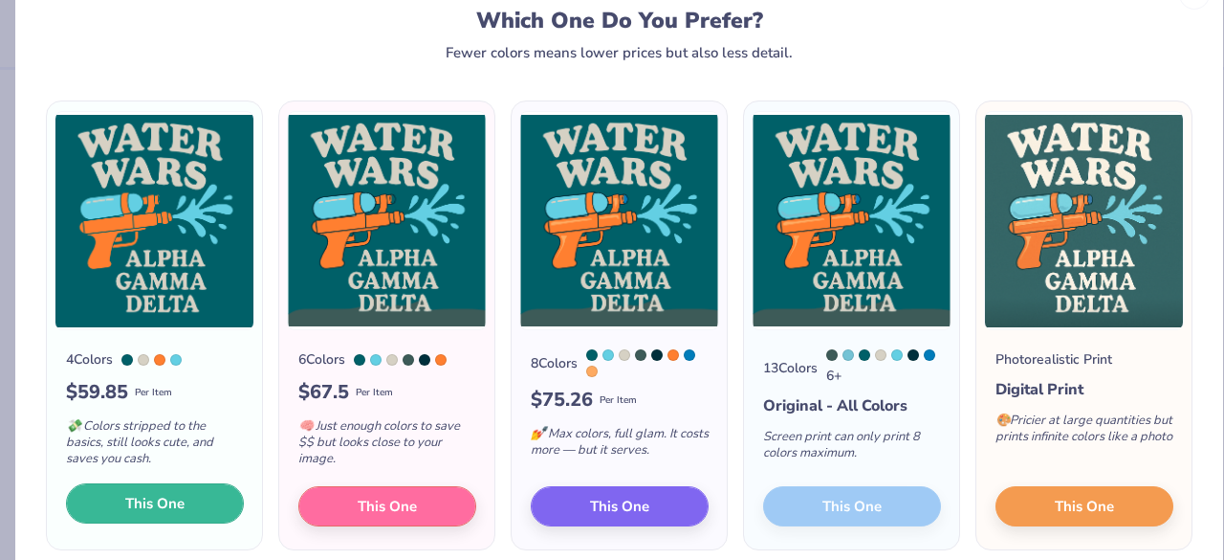
click at [153, 506] on span "This One" at bounding box center [154, 504] width 59 height 22
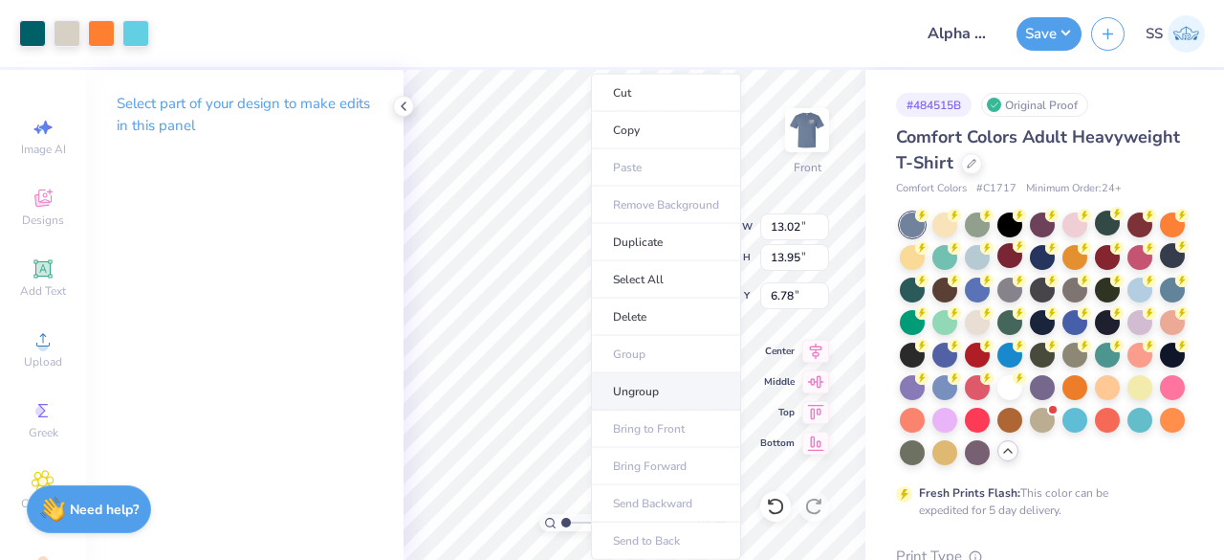
click at [619, 387] on li "Ungroup" at bounding box center [666, 391] width 150 height 37
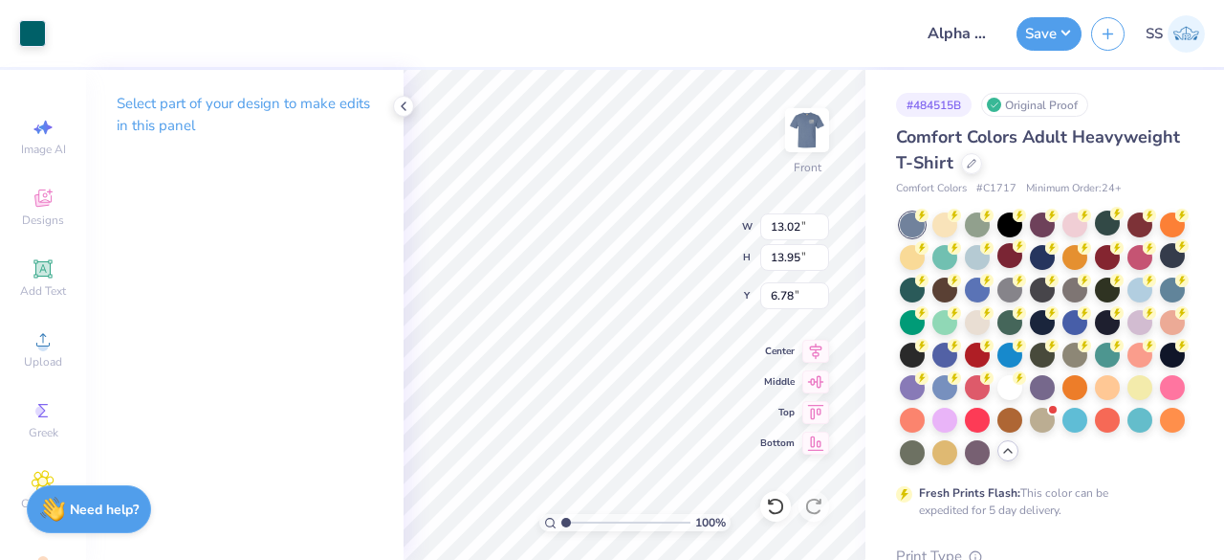
type input "1.83"
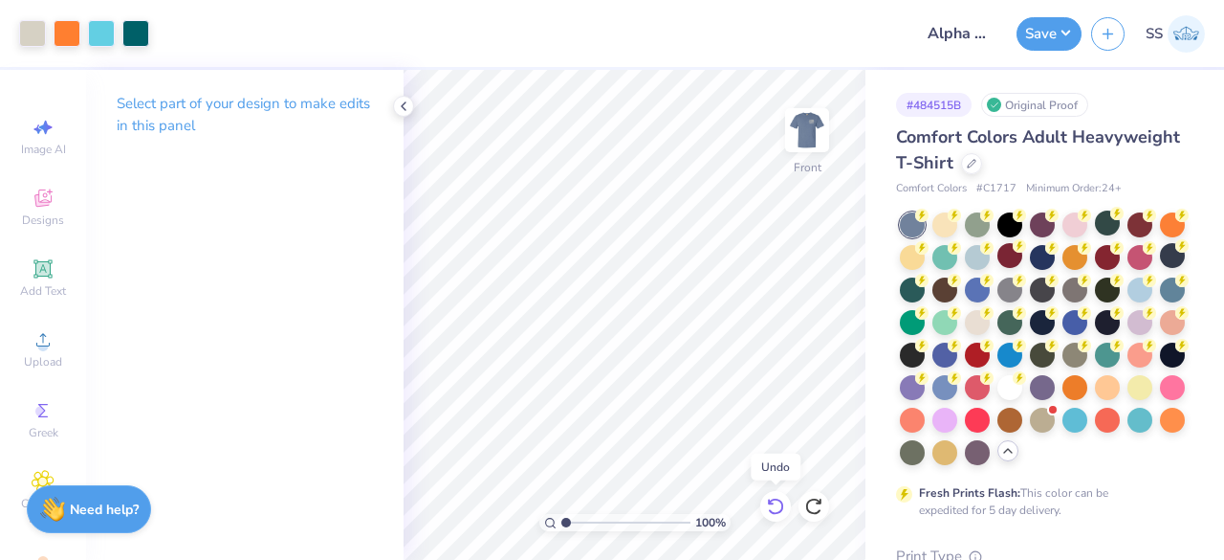
click at [767, 514] on icon at bounding box center [775, 505] width 19 height 19
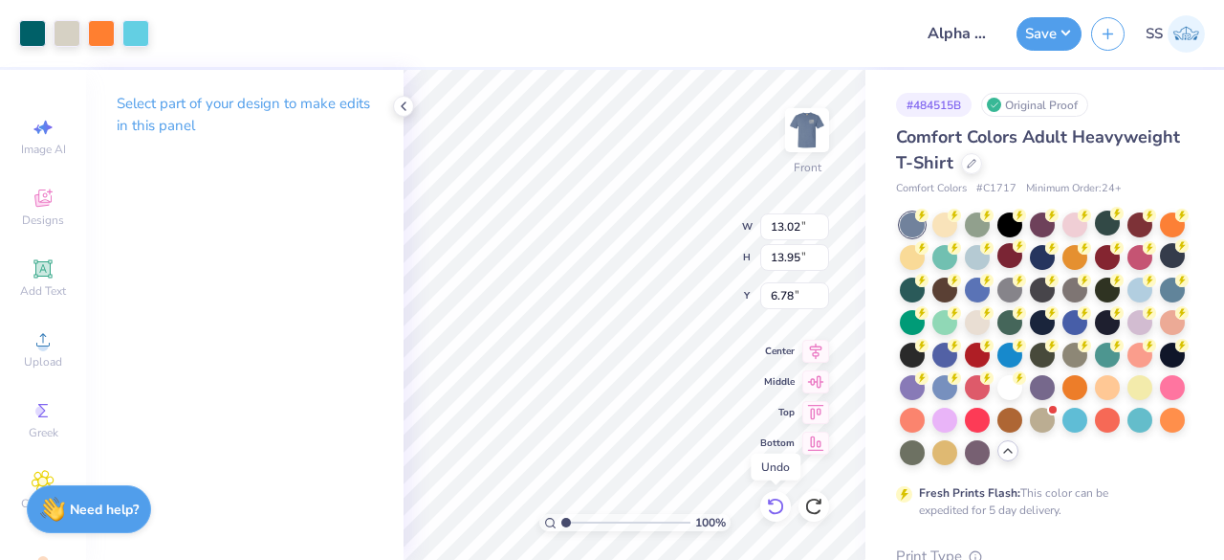
click at [767, 514] on icon at bounding box center [775, 505] width 19 height 19
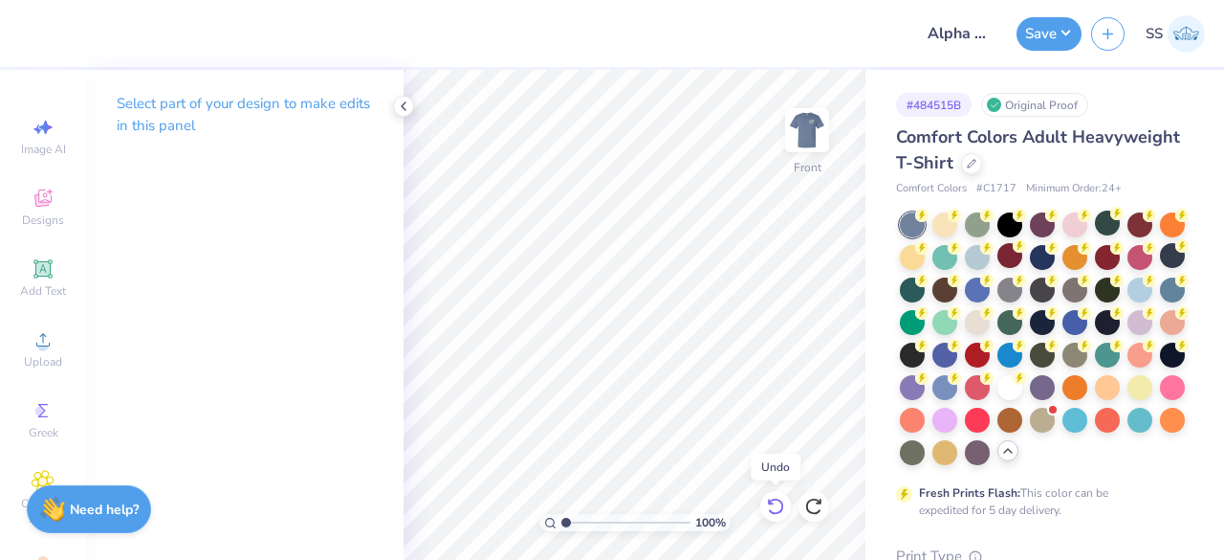
click at [767, 514] on icon at bounding box center [775, 505] width 19 height 19
click at [808, 506] on icon at bounding box center [813, 505] width 19 height 19
click at [818, 499] on icon at bounding box center [813, 505] width 19 height 19
click at [49, 355] on span "Upload" at bounding box center [43, 361] width 38 height 15
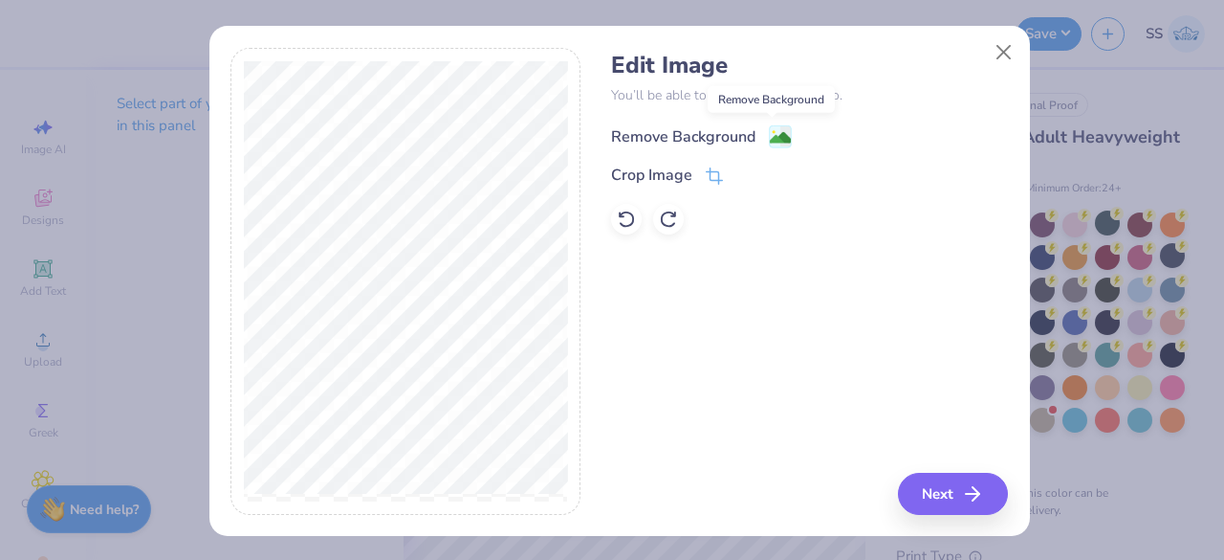
click at [775, 125] on rect at bounding box center [780, 136] width 22 height 22
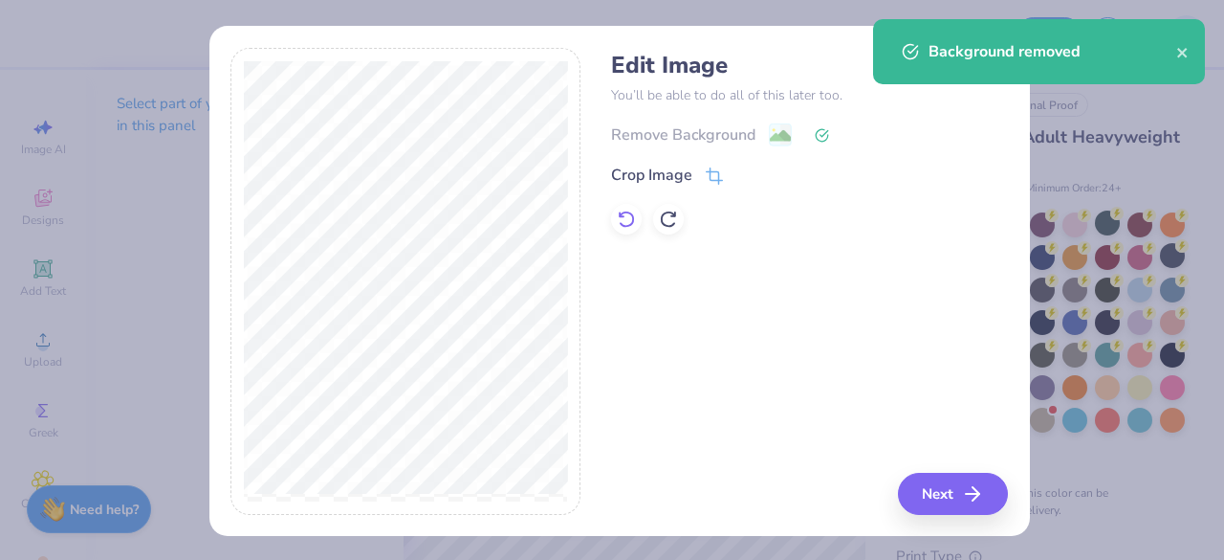
click at [622, 209] on div at bounding box center [626, 219] width 31 height 31
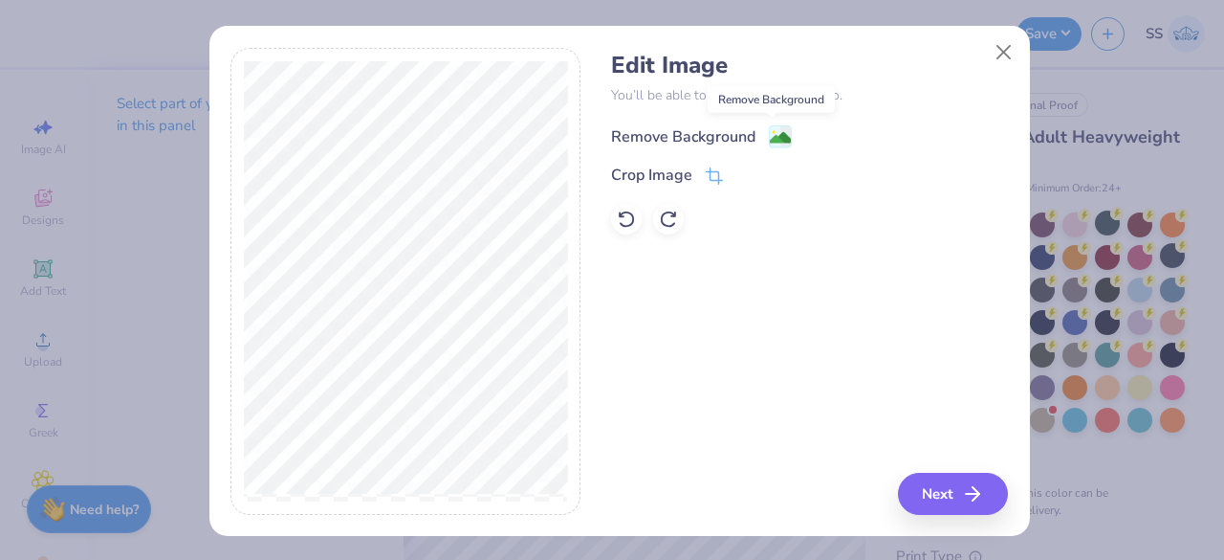
click at [775, 139] on image at bounding box center [780, 137] width 21 height 21
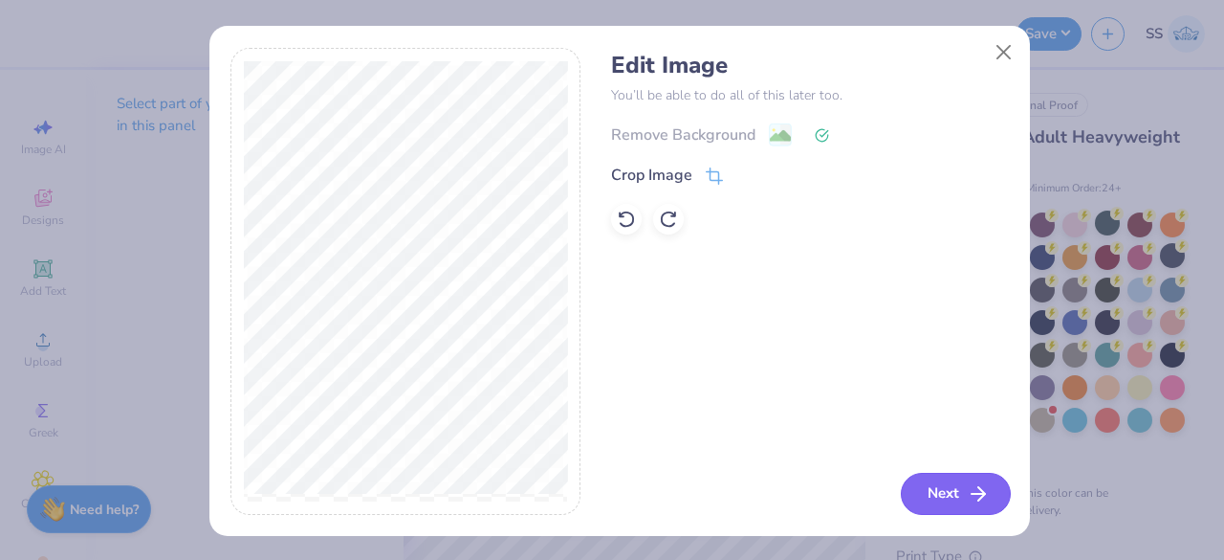
click at [918, 480] on button "Next" at bounding box center [956, 494] width 110 height 42
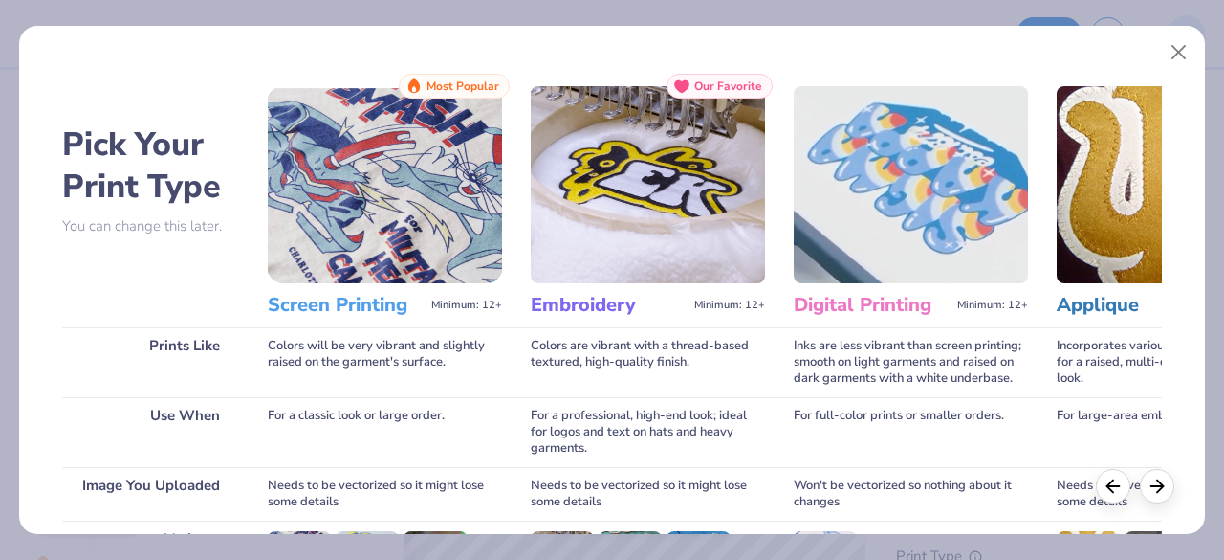
scroll to position [297, 0]
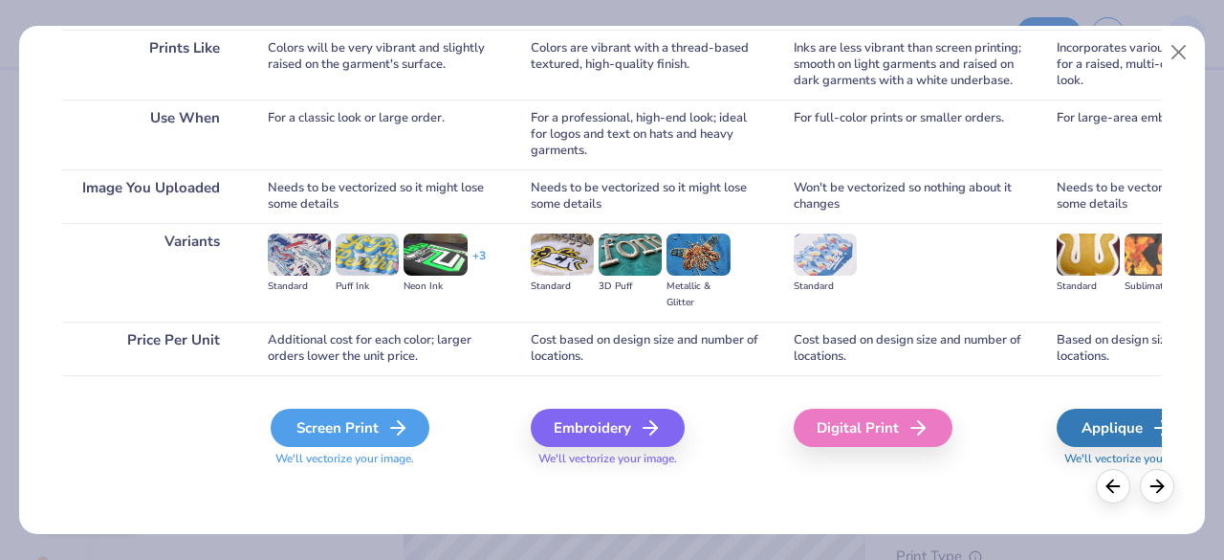
click at [354, 423] on div "Screen Print" at bounding box center [350, 427] width 159 height 38
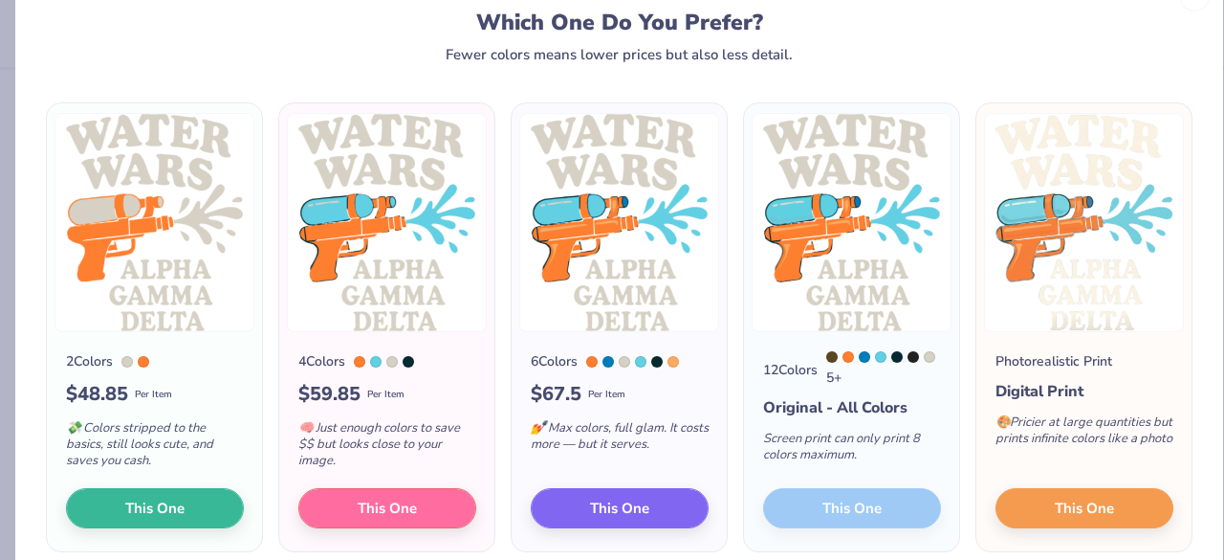
scroll to position [63, 0]
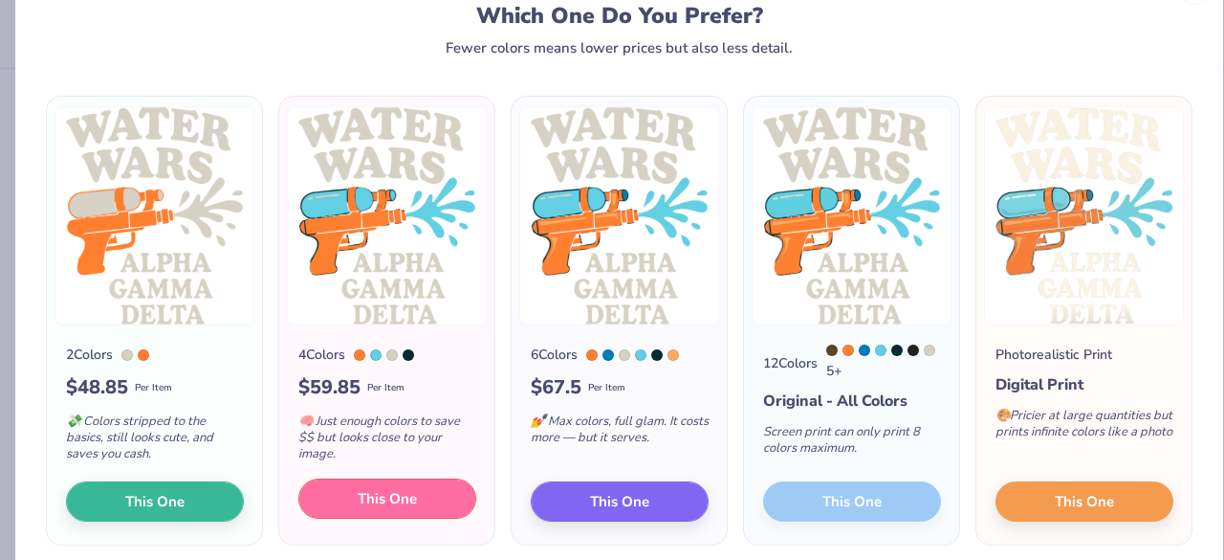
click at [371, 500] on span "This One" at bounding box center [387, 499] width 59 height 22
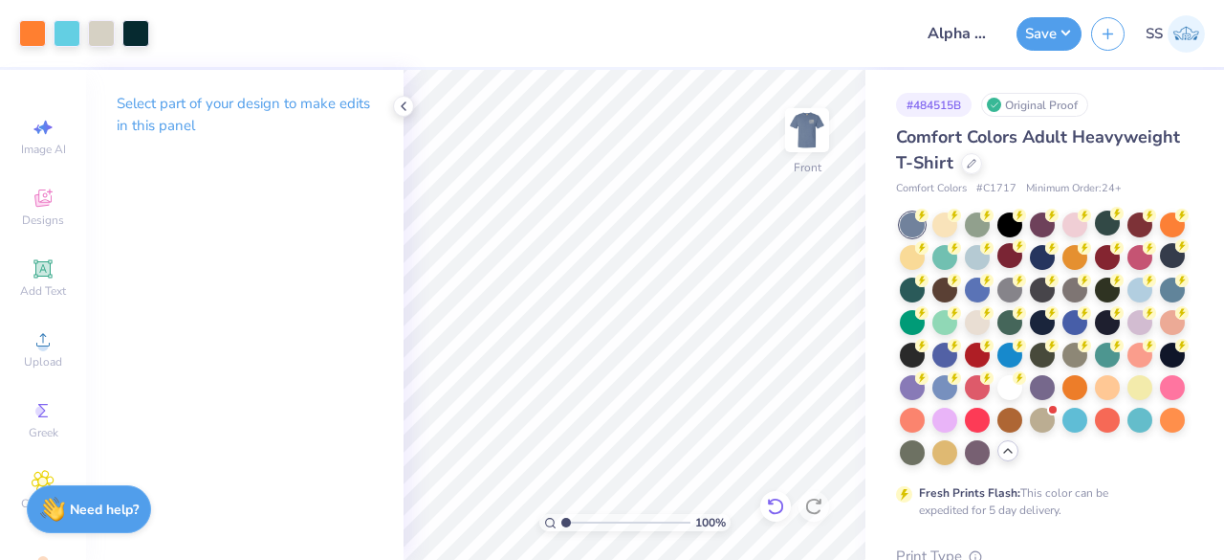
click at [771, 500] on icon at bounding box center [775, 505] width 16 height 17
click at [814, 347] on icon at bounding box center [816, 348] width 27 height 23
click at [805, 115] on img at bounding box center [807, 130] width 77 height 77
click at [408, 102] on icon at bounding box center [403, 106] width 15 height 15
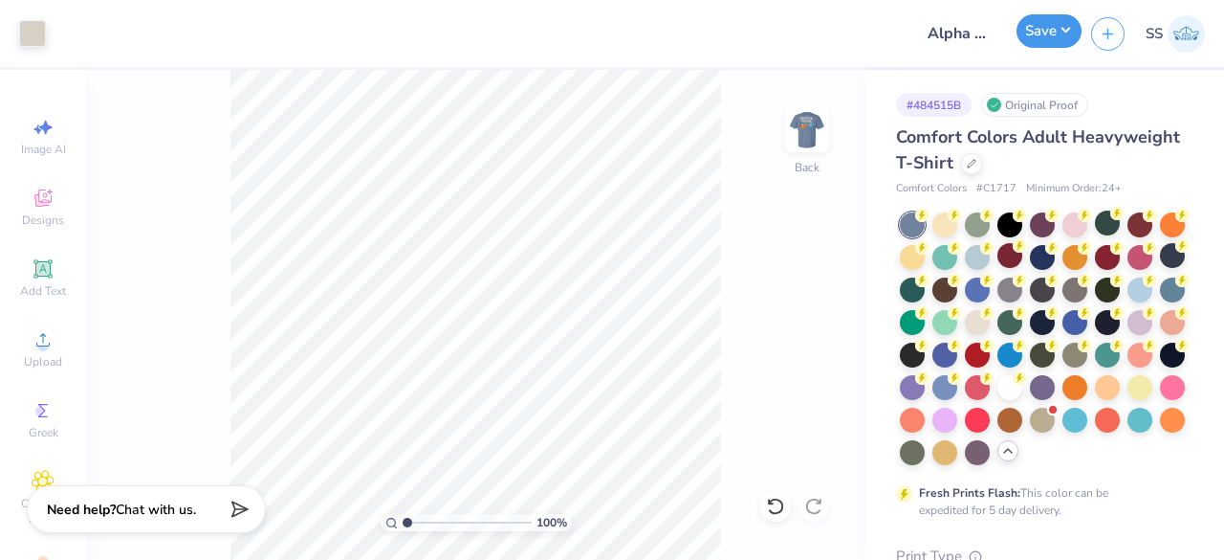
click at [1060, 21] on button "Save" at bounding box center [1049, 30] width 65 height 33
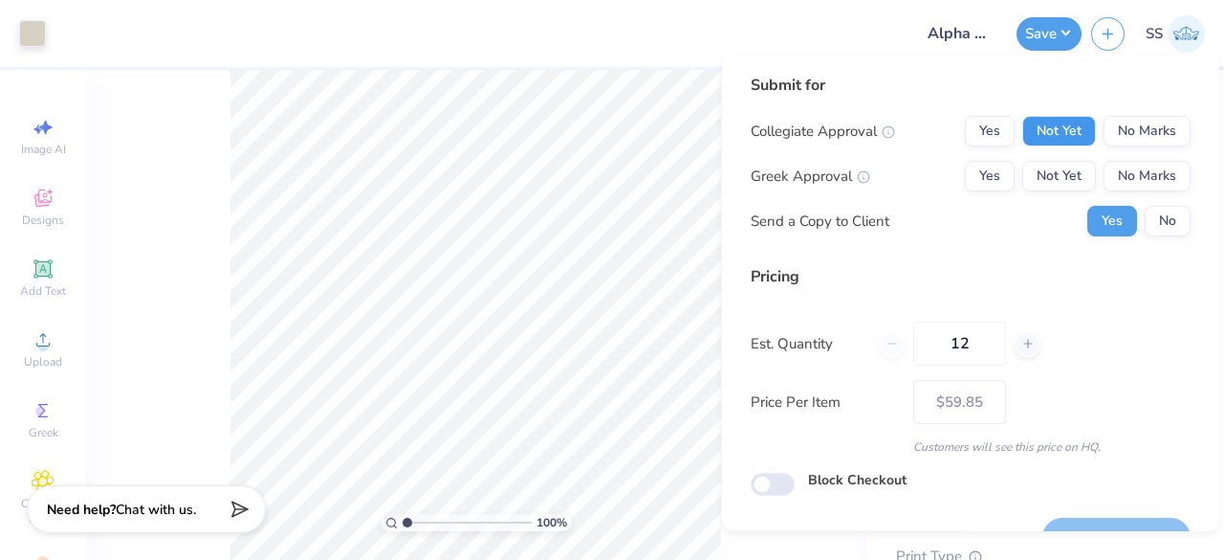
click at [1066, 127] on button "Not Yet" at bounding box center [1060, 131] width 74 height 31
click at [1104, 127] on button "No Marks" at bounding box center [1147, 131] width 87 height 31
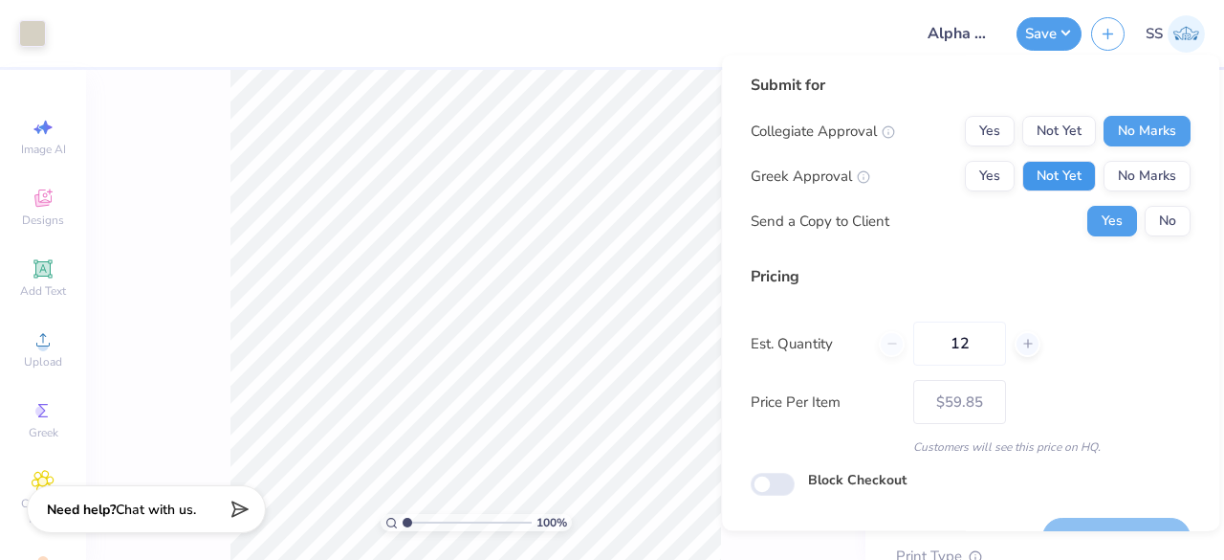
click at [1050, 167] on button "Not Yet" at bounding box center [1060, 176] width 74 height 31
click at [1168, 223] on button "No" at bounding box center [1168, 221] width 46 height 31
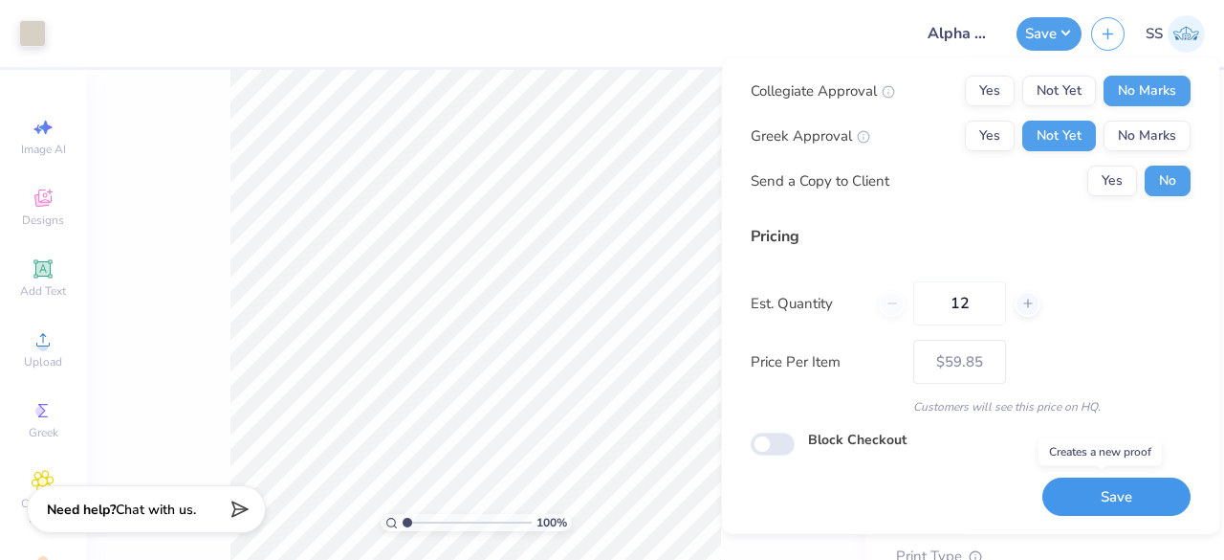
click at [1121, 494] on button "Save" at bounding box center [1117, 495] width 148 height 39
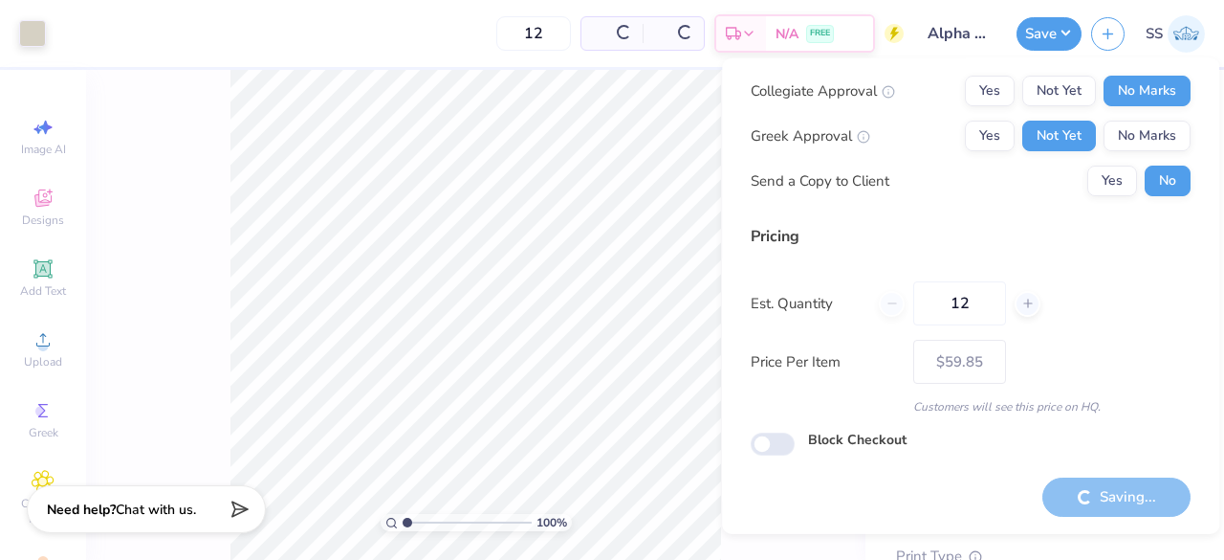
type input "– –"
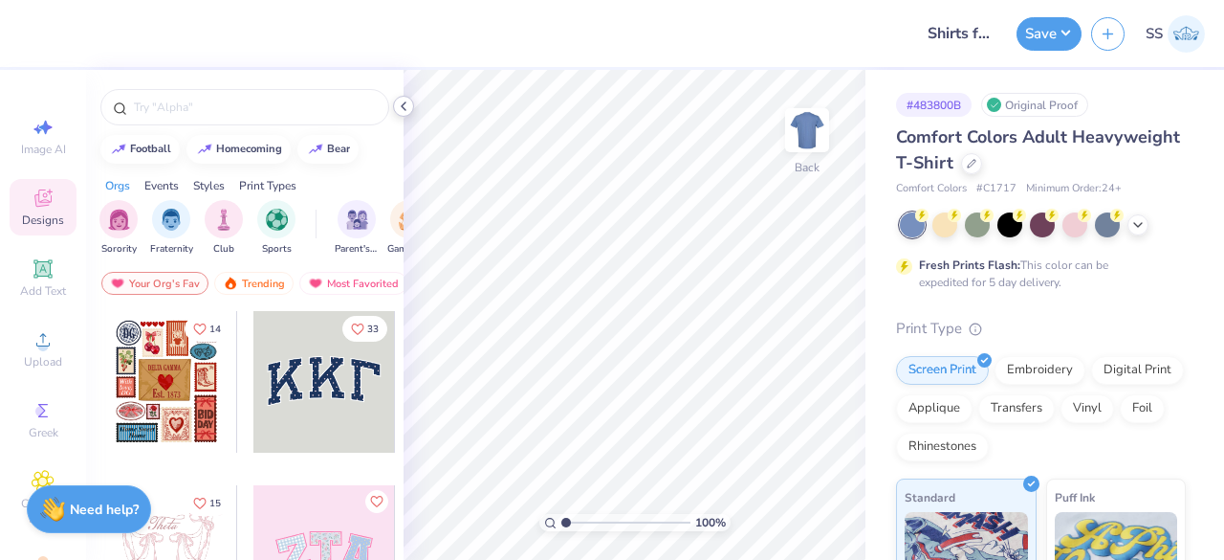
click at [411, 102] on div at bounding box center [403, 106] width 21 height 21
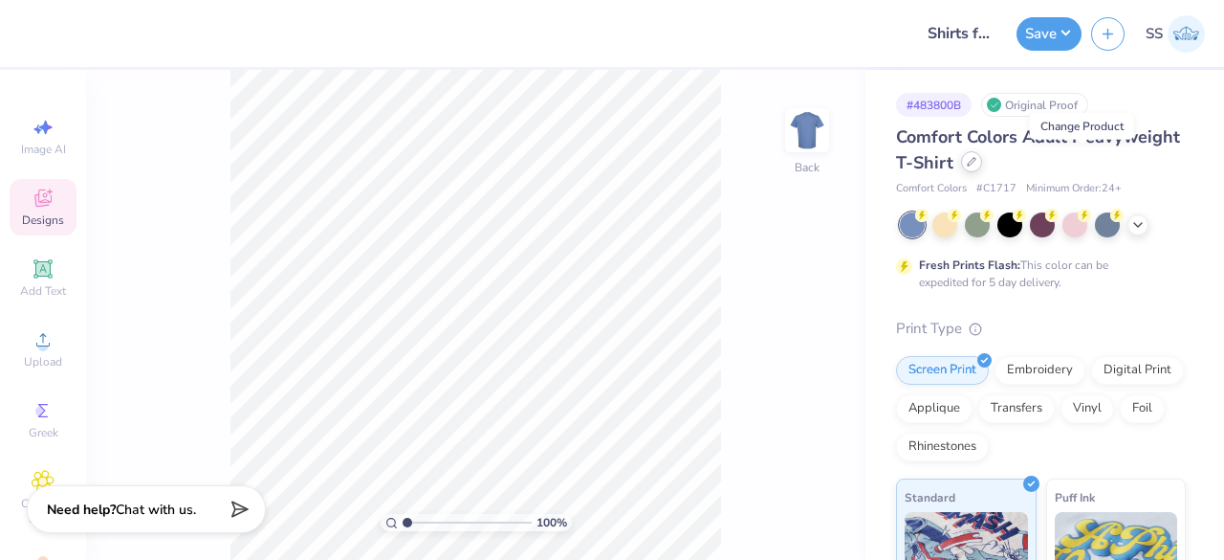
click at [982, 170] on div at bounding box center [971, 161] width 21 height 21
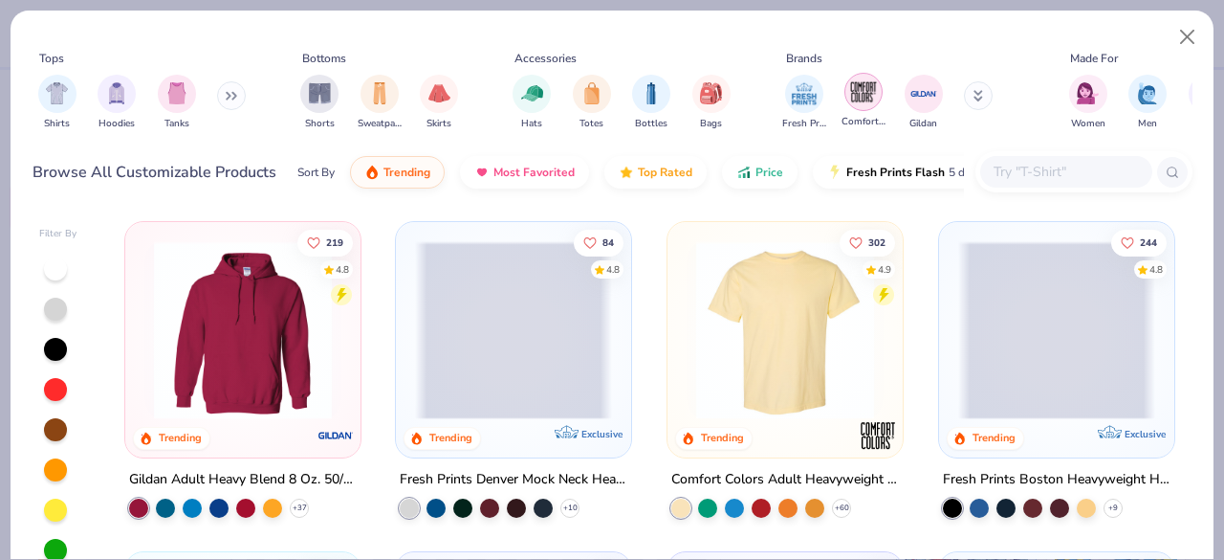
click at [858, 90] on img "filter for Comfort Colors" at bounding box center [863, 91] width 29 height 29
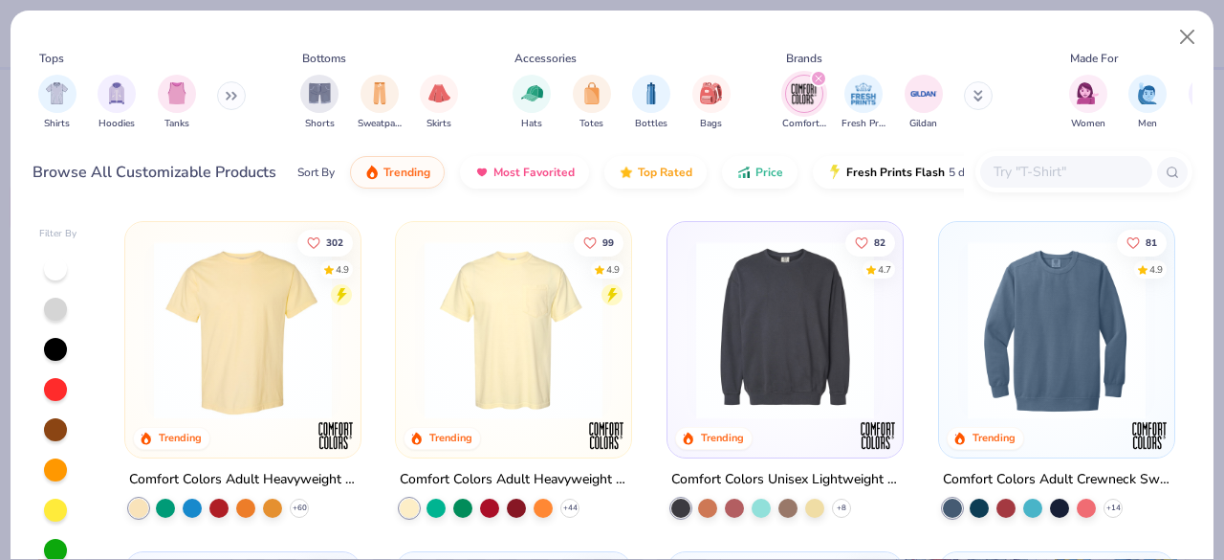
click at [563, 341] on img at bounding box center [513, 330] width 197 height 178
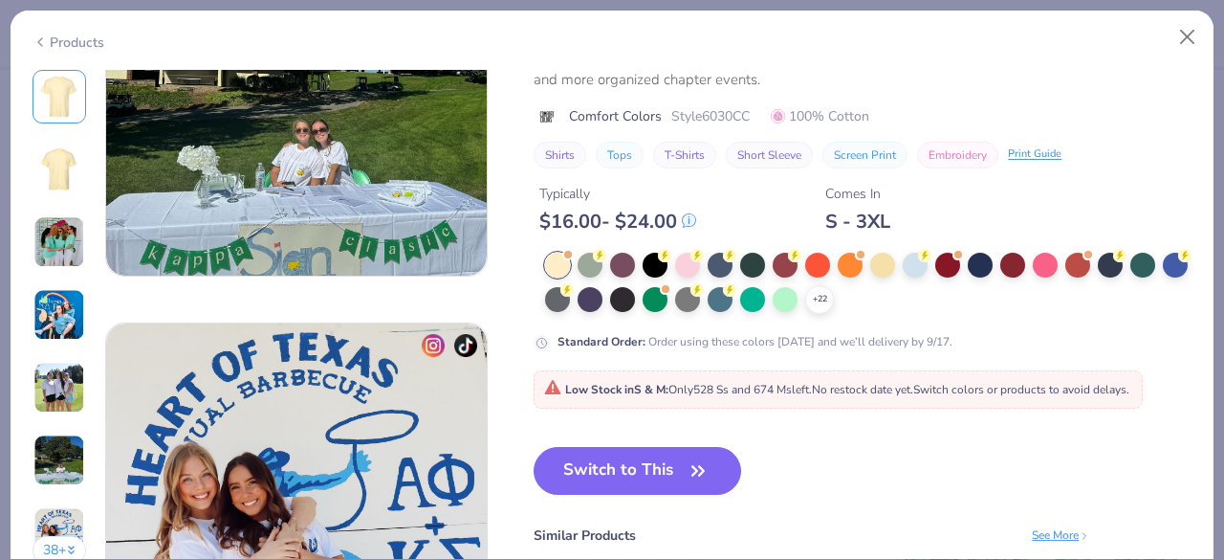
scroll to position [2270, 0]
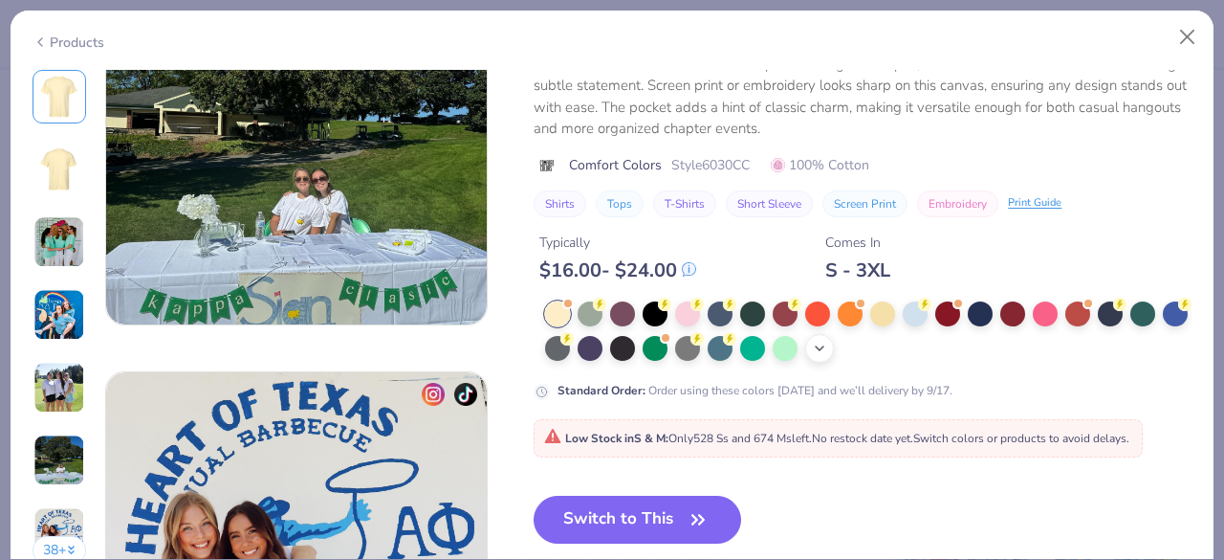
click at [834, 334] on div "+ 22" at bounding box center [819, 348] width 29 height 29
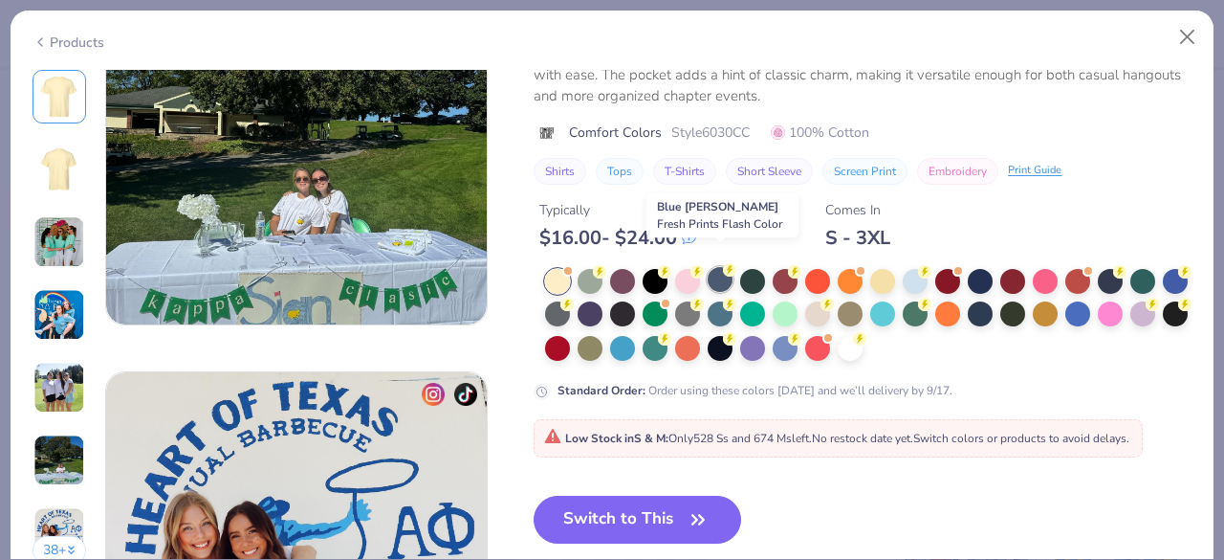
click at [733, 267] on div at bounding box center [720, 279] width 25 height 25
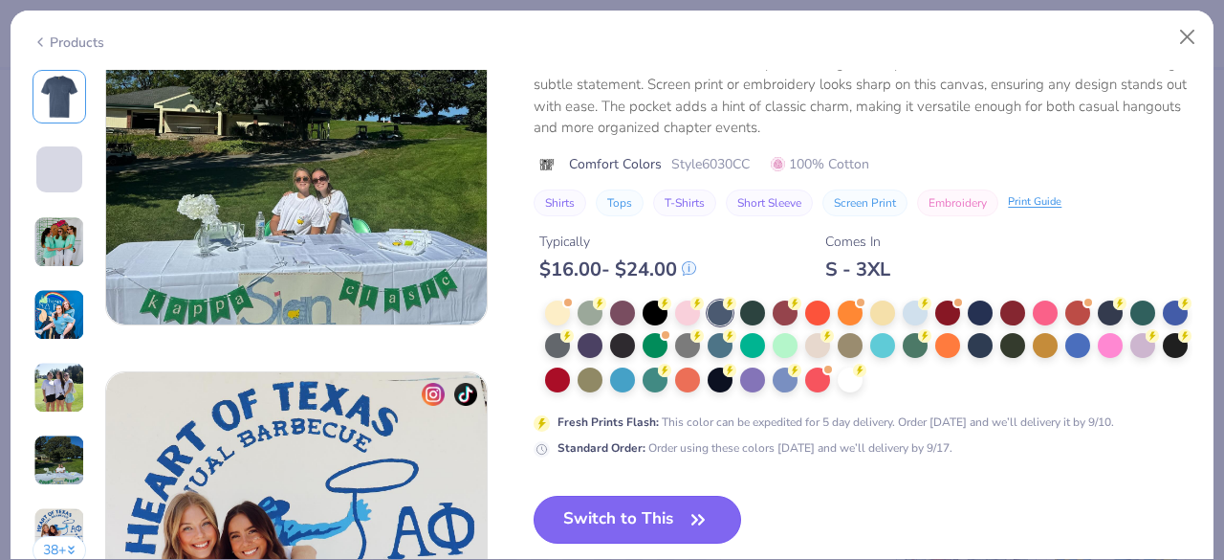
click at [639, 520] on button "Switch to This" at bounding box center [638, 519] width 208 height 48
